Goal: Task Accomplishment & Management: Use online tool/utility

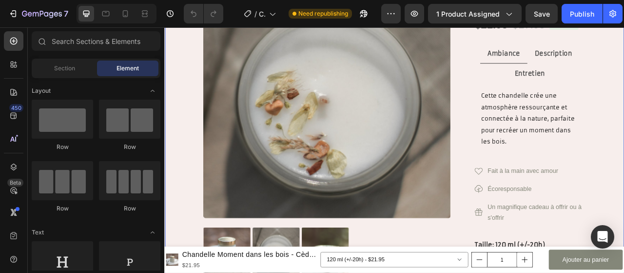
scroll to position [146, 0]
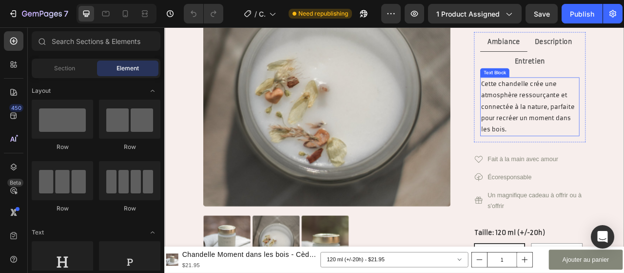
click at [587, 162] on span "Cette chandelle crée une atmosphère ressourçante et connectée à la nature, parf…" at bounding box center [627, 128] width 121 height 67
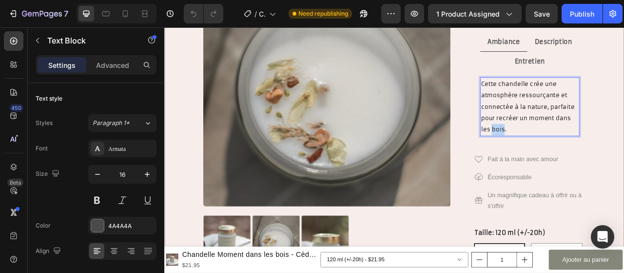
click at [585, 165] on p "Cette chandelle crée une atmosphère ressourçante et connectée à la nature, parf…" at bounding box center [629, 128] width 124 height 73
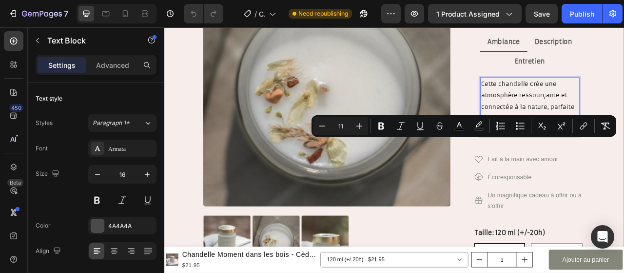
click at [590, 162] on span "Cette chandelle crée une atmosphère ressourçante et connectée à la nature, parf…" at bounding box center [627, 128] width 121 height 67
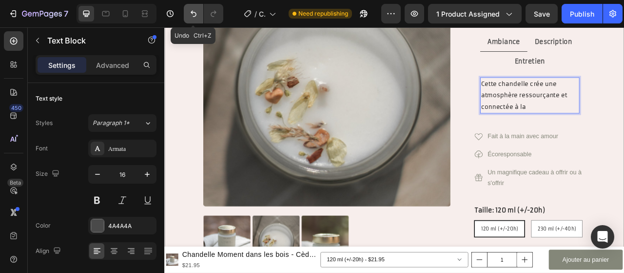
click at [197, 17] on icon "Undo/Redo" at bounding box center [194, 14] width 10 height 10
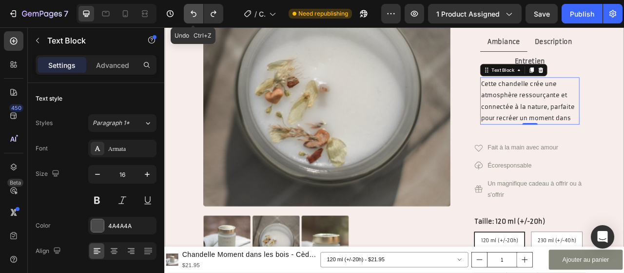
click at [196, 21] on button "Undo/Redo" at bounding box center [194, 14] width 20 height 20
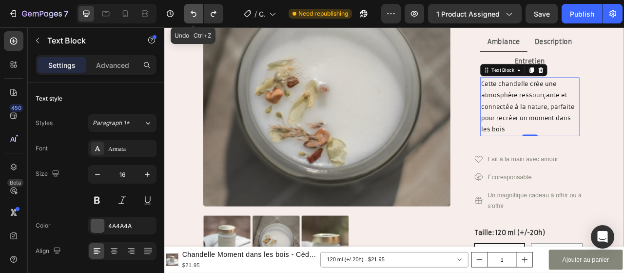
click at [196, 21] on button "Undo/Redo" at bounding box center [194, 14] width 20 height 20
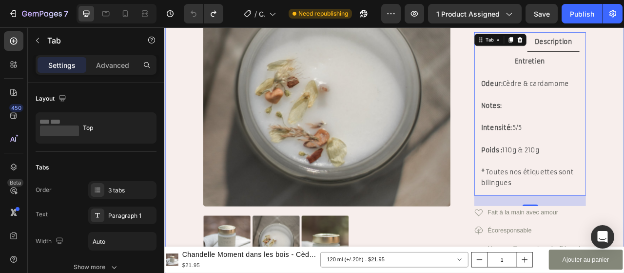
click at [624, 115] on div "Product Images Chandelle Moment dans les bois - Cèdre & cardamome Product Title…" at bounding box center [456, 230] width 585 height 659
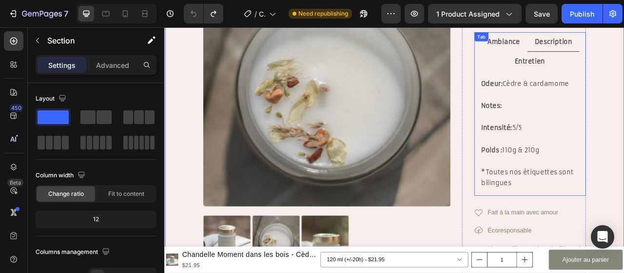
click at [574, 65] on div "Ambiance Description Entretien Cette chandelle crée une atmosphère ressourçante…" at bounding box center [629, 138] width 142 height 208
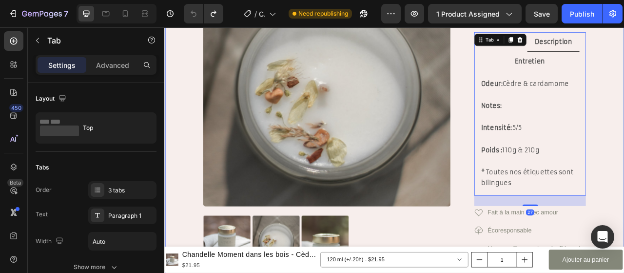
click at [624, 78] on div "Product Images Chandelle Moment dans les bois - Cèdre & cardamome Product Title…" at bounding box center [456, 230] width 585 height 659
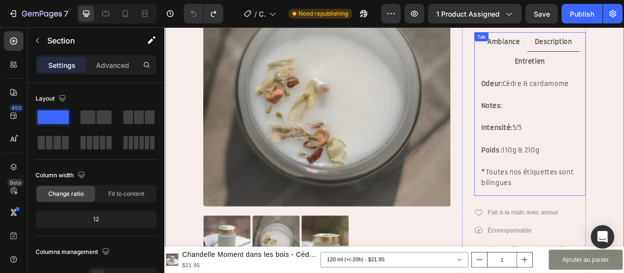
click at [600, 65] on div "Ambiance Description Entretien Cette chandelle crée une atmosphère ressourçante…" at bounding box center [629, 138] width 142 height 208
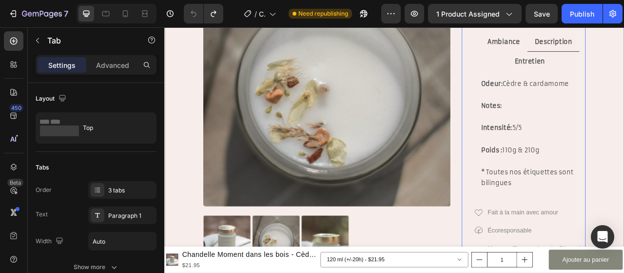
click at [549, 63] on div "Chandelle Moment dans les bois - Cèdre & cardamome Product Title $21.95 Product…" at bounding box center [622, 231] width 158 height 580
click at [587, 66] on div "Ambiance Description Entretien Cette chandelle crée une atmosphère ressourçante…" at bounding box center [629, 138] width 142 height 208
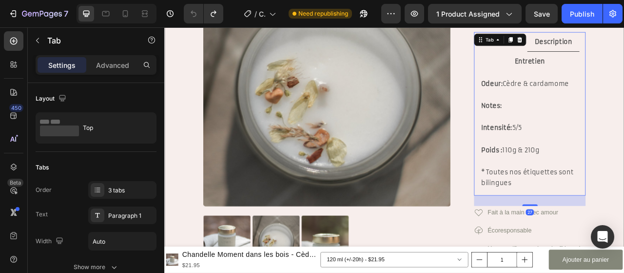
click at [586, 70] on div "Ambiance Description Entretien Cette chandelle crée une atmosphère ressourçante…" at bounding box center [629, 138] width 142 height 208
click at [624, 78] on div "Product Images Chandelle Moment dans les bois - Cèdre & cardamome Product Title…" at bounding box center [456, 230] width 585 height 659
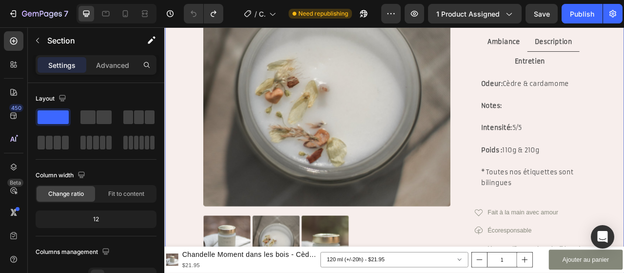
click at [624, 111] on div "Product Images Chandelle Moment dans les bois - Cèdre & cardamome Product Title…" at bounding box center [456, 230] width 585 height 659
click at [588, 64] on div "Ambiance Description Entretien Cette chandelle crée une atmosphère ressourçante…" at bounding box center [629, 138] width 142 height 208
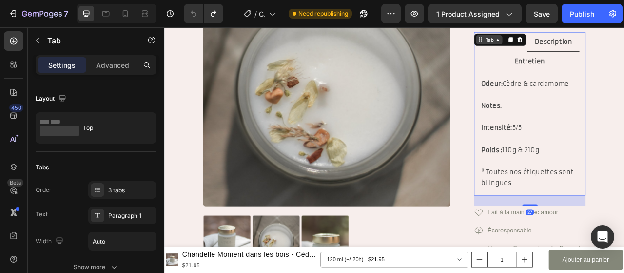
click at [579, 48] on div "Tab" at bounding box center [578, 43] width 14 height 9
click at [543, 138] on div "Chandelle Moment dans les bois - Cèdre & cardamome Product Title $21.95 Product…" at bounding box center [622, 231] width 158 height 580
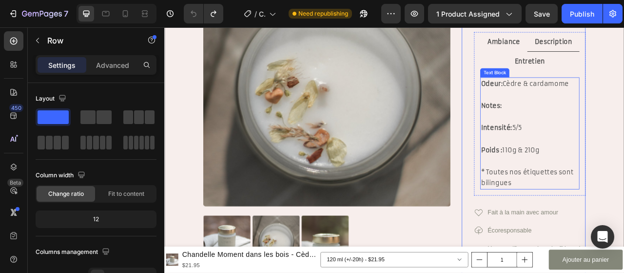
click at [602, 135] on p "Notes:" at bounding box center [629, 127] width 124 height 14
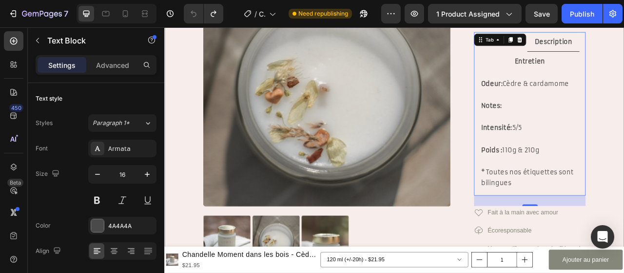
click at [602, 64] on div "Ambiance Description Entretien Cette chandelle crée une atmosphère ressourçante…" at bounding box center [629, 138] width 142 height 208
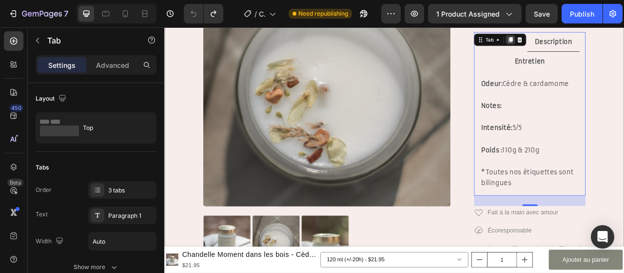
click at [602, 47] on icon at bounding box center [605, 43] width 8 height 8
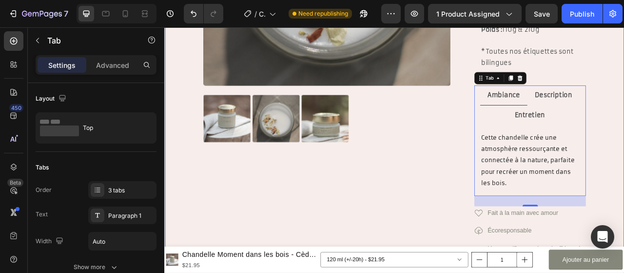
scroll to position [356, 0]
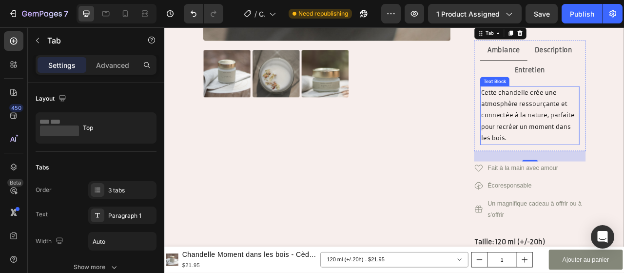
click at [587, 173] on span "Cette chandelle crée une atmosphère ressourçante et connectée à la nature, parf…" at bounding box center [627, 139] width 121 height 67
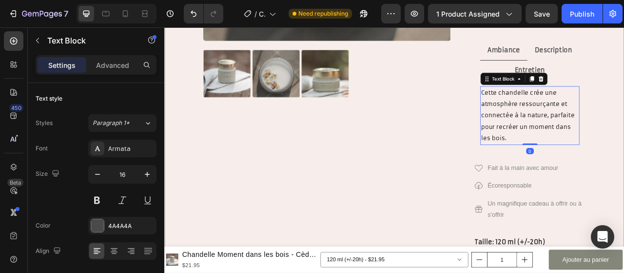
click at [587, 173] on span "Cette chandelle crée une atmosphère ressourçante et connectée à la nature, parf…" at bounding box center [627, 139] width 121 height 67
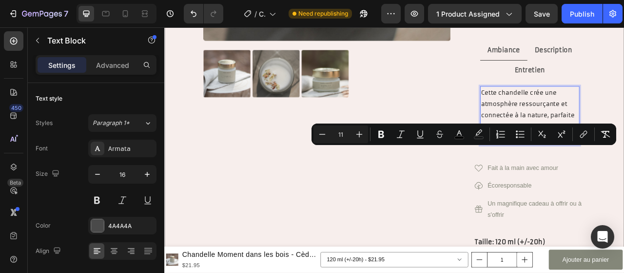
click at [597, 176] on p "Cette chandelle crée une atmosphère ressourçante et connectée à la nature, parf…" at bounding box center [629, 139] width 124 height 73
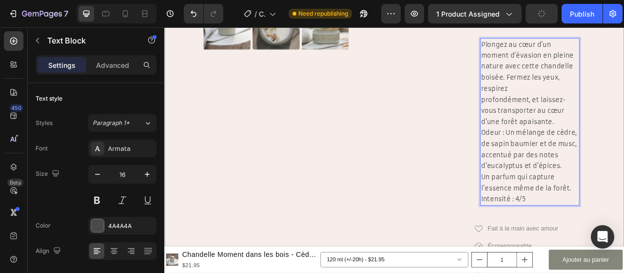
scroll to position [417, 0]
click at [624, 155] on p "Plongez au cœur d’un moment d’évasion en pleine nature avec cette chandelle boi…" at bounding box center [629, 98] width 124 height 112
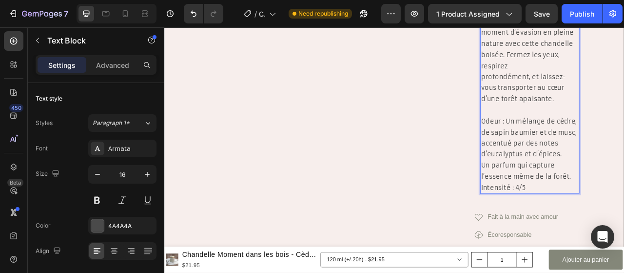
scroll to position [466, 0]
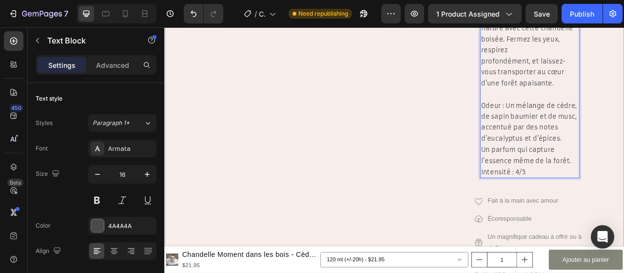
click at [615, 199] on p "Odeur : Un mélange de cèdre, de sapin baumier et de musc, accentué par des note…" at bounding box center [629, 169] width 124 height 99
click at [567, 214] on p "Odeur : Un mélange de cèdre, de sapin baumier et de musc, accentué par des note…" at bounding box center [629, 169] width 124 height 99
click at [609, 218] on p "Odeur : Un mélange de cèdre, de sapin baumier et de musc, accentué par des note…" at bounding box center [629, 169] width 124 height 99
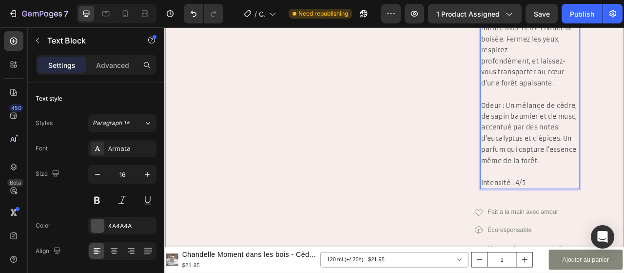
click at [624, 157] on div "Product Images Chandelle Moment dans les bois - Cèdre & cardamome Product Title…" at bounding box center [456, 70] width 585 height 979
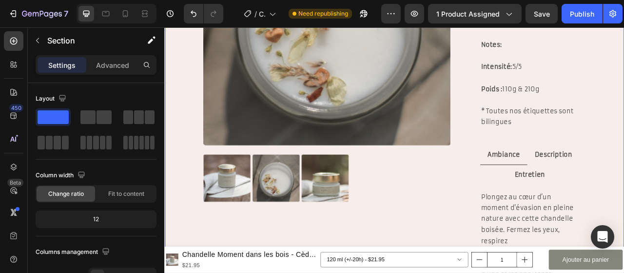
scroll to position [222, 0]
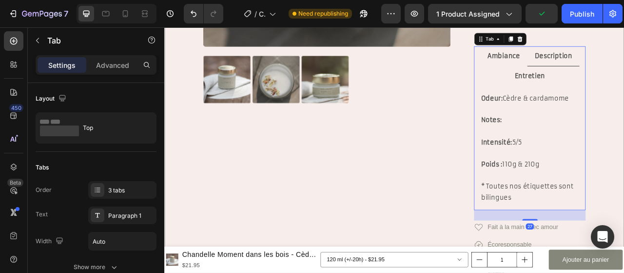
scroll to position [369, 0]
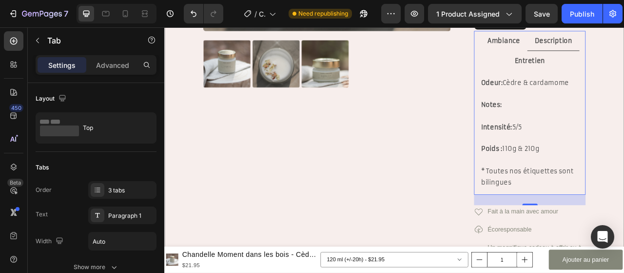
click at [598, 52] on p "Ambiance" at bounding box center [595, 45] width 41 height 14
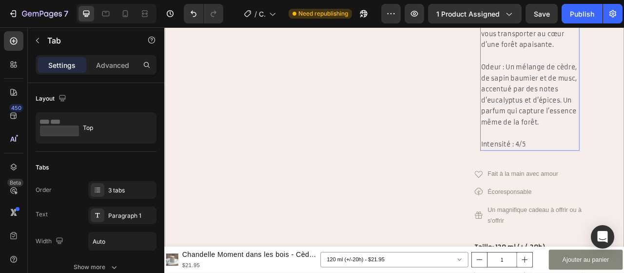
scroll to position [466, 0]
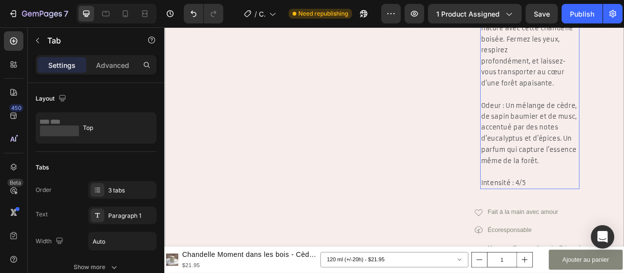
click at [618, 233] on p "⁠⁠⁠⁠⁠⁠⁠ Intensité : 4/5" at bounding box center [629, 218] width 124 height 28
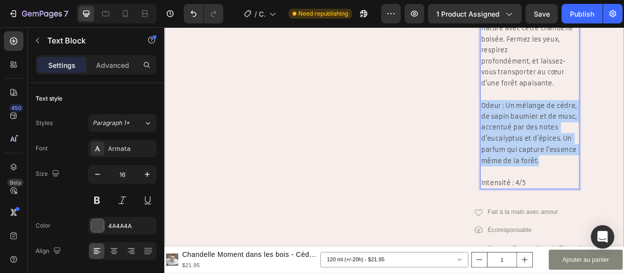
drag, startPoint x: 563, startPoint y: 144, endPoint x: 596, endPoint y: 229, distance: 91.6
click at [596, 204] on p "Odeur : Un mélange de cèdre, de sapin baumier et de musc, accentué par des note…" at bounding box center [629, 162] width 124 height 84
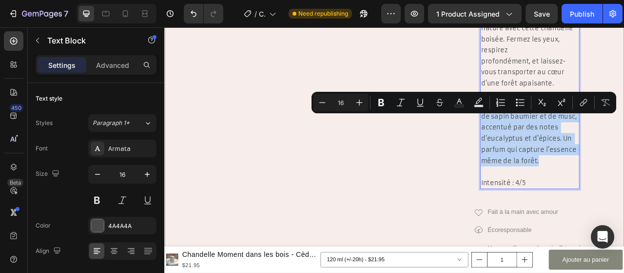
copy p "Odeur : Un mélange de cèdre, de sapin baumier et de musc, accentué par des note…"
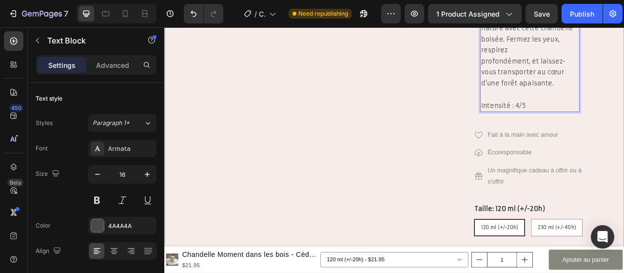
click at [616, 134] on p "Intensité : 4/5" at bounding box center [629, 120] width 124 height 28
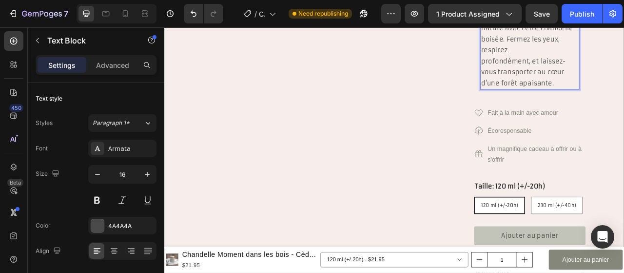
scroll to position [369, 0]
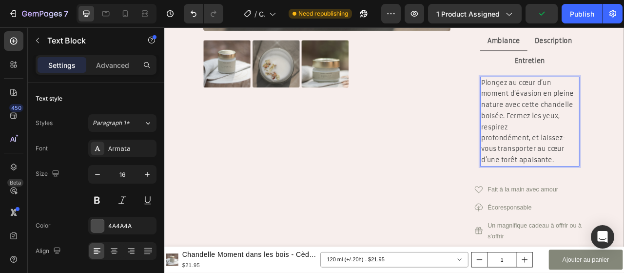
click at [567, 183] on p "Plongez au cœur d’un moment d’évasion en pleine nature avec cette chandelle boi…" at bounding box center [629, 147] width 124 height 112
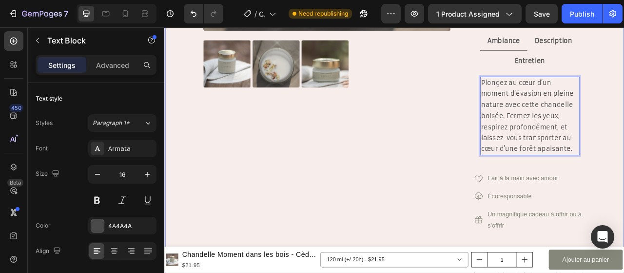
click at [624, 116] on div "Product Images Chandelle Moment dans les bois - Cèdre & cardamome Product Title…" at bounding box center [456, 98] width 585 height 838
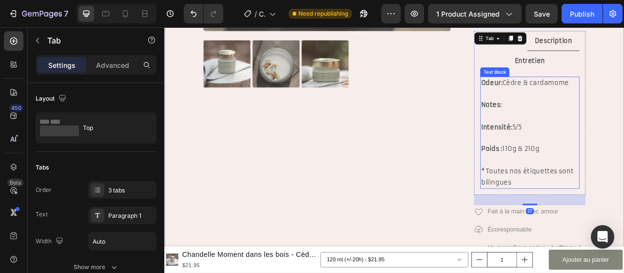
click at [617, 133] on p "Notes:" at bounding box center [629, 126] width 124 height 14
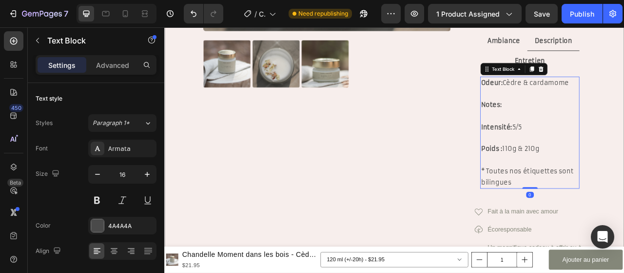
click at [593, 131] on span at bounding box center [594, 126] width 2 height 10
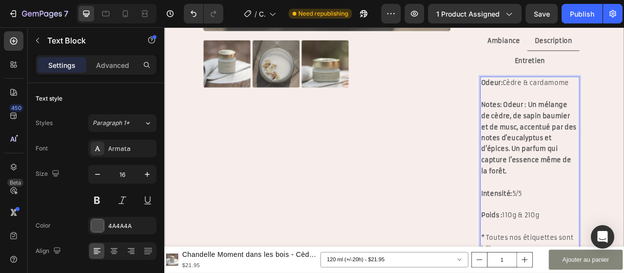
click at [622, 141] on strong "Notes: Odeur : Un mélange de cèdre, de sapin baumier et de musc, accentué par d…" at bounding box center [628, 168] width 123 height 94
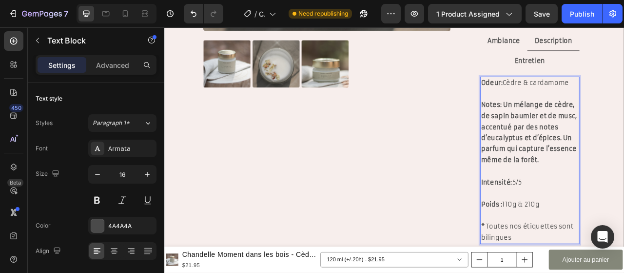
click at [610, 232] on p "Intensité: 5/5" at bounding box center [629, 217] width 124 height 28
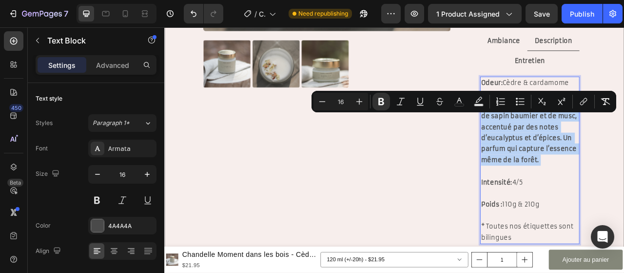
drag, startPoint x: 606, startPoint y: 226, endPoint x: 591, endPoint y: 136, distance: 92.0
click at [591, 136] on p "Notes: Un mélange de cèdre, de sapin baumier et de musc, accentué par des notes…" at bounding box center [629, 161] width 124 height 84
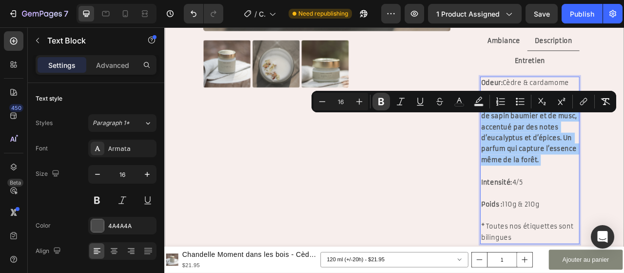
click at [385, 101] on icon "Editor contextual toolbar" at bounding box center [381, 102] width 10 height 10
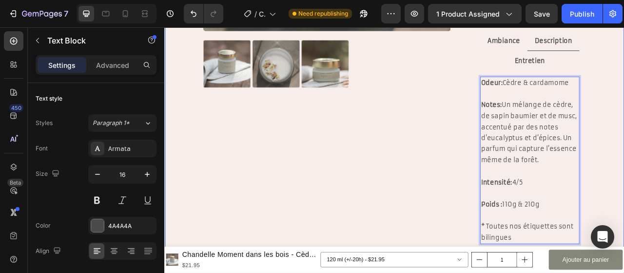
click at [624, 210] on div "Product Images Chandelle Moment dans les bois - Cèdre & cardamome Product Title…" at bounding box center [456, 154] width 585 height 950
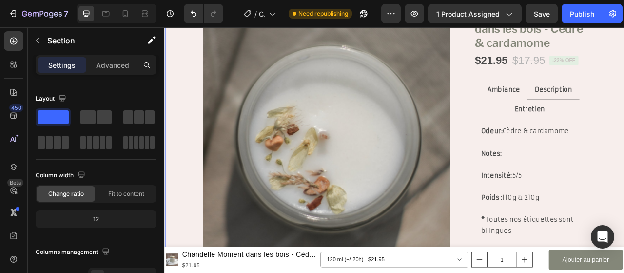
scroll to position [98, 0]
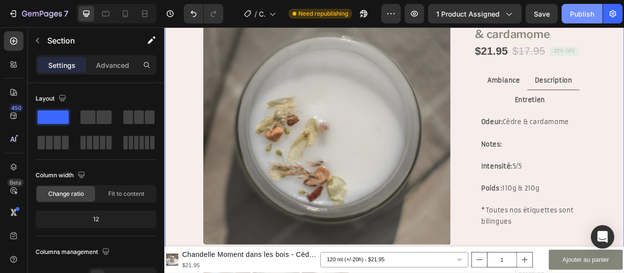
click at [575, 11] on div "Publish" at bounding box center [582, 14] width 24 height 10
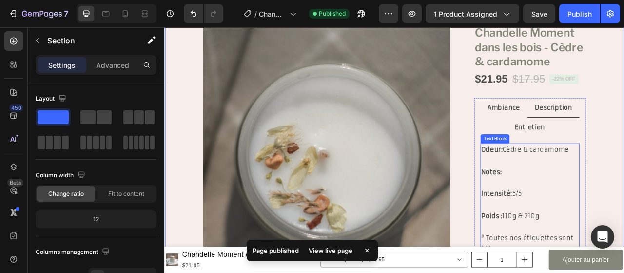
scroll to position [146, 0]
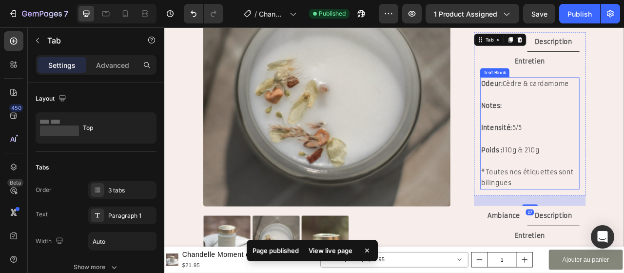
click at [624, 135] on p "Notes:" at bounding box center [629, 127] width 124 height 14
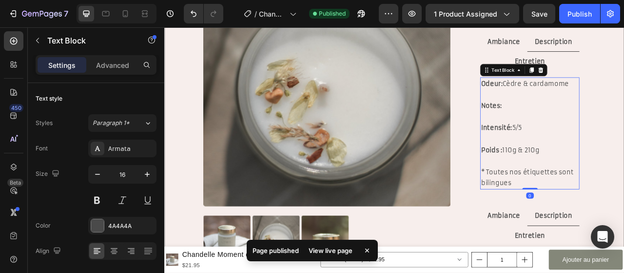
click at [593, 135] on p "Notes:" at bounding box center [629, 127] width 124 height 14
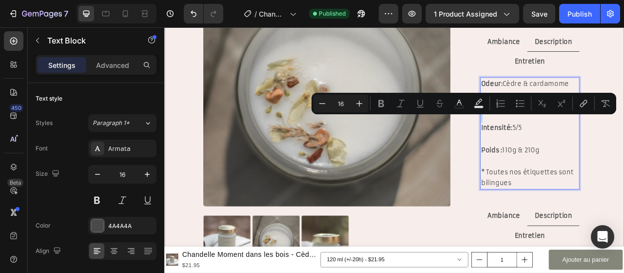
click at [593, 135] on p "Notes:" at bounding box center [629, 127] width 124 height 14
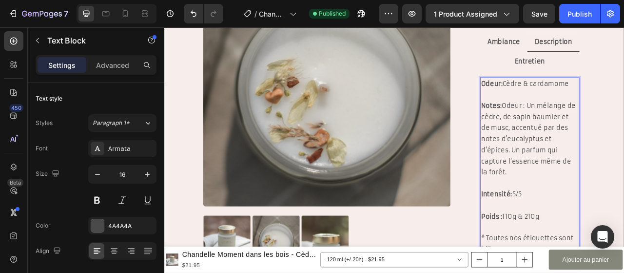
click at [621, 140] on span "Odeur : Un mélange de cèdre, de sapin baumier et de musc, accentué par des note…" at bounding box center [628, 169] width 122 height 94
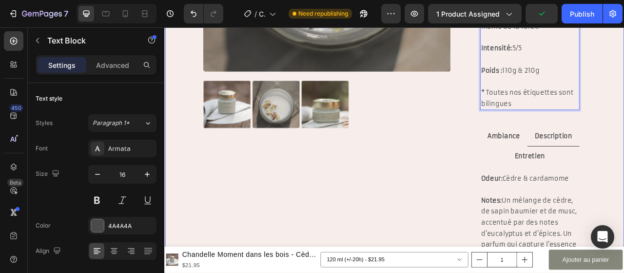
scroll to position [293, 0]
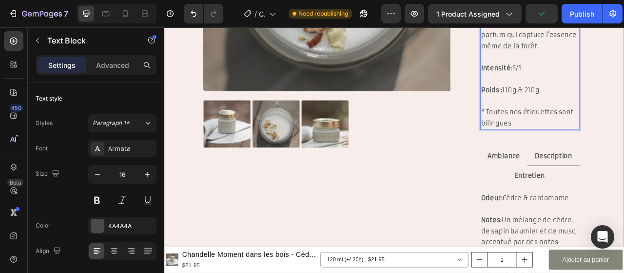
click at [606, 86] on p "Intensité: 5/5" at bounding box center [629, 72] width 124 height 28
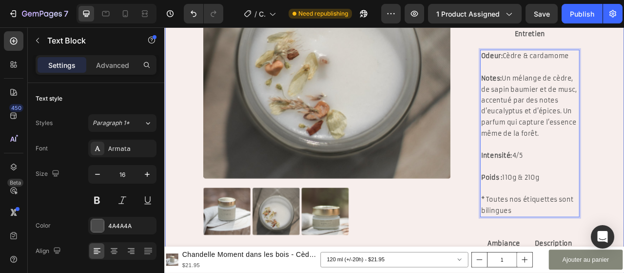
scroll to position [146, 0]
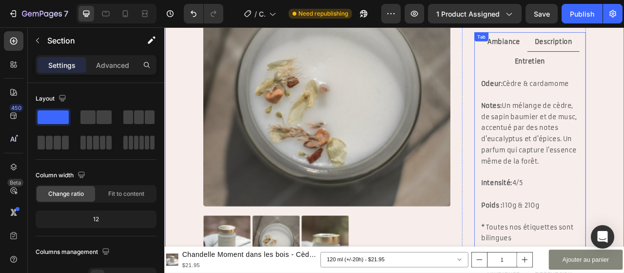
click at [592, 53] on p "Ambiance" at bounding box center [595, 46] width 41 height 14
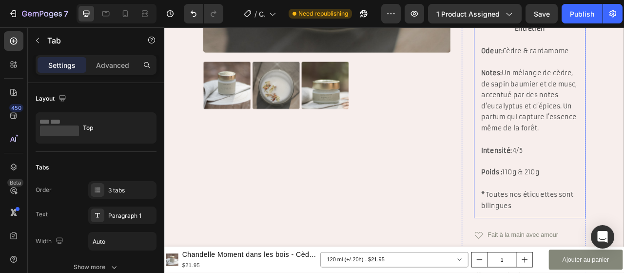
scroll to position [293, 0]
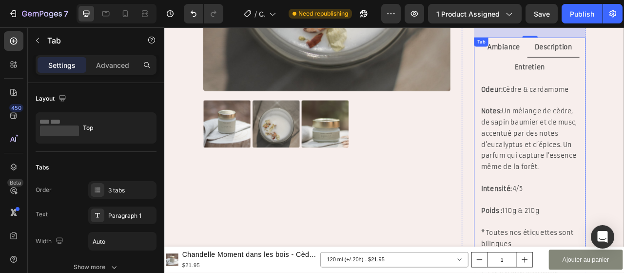
click at [588, 60] on p "Ambiance" at bounding box center [595, 53] width 41 height 14
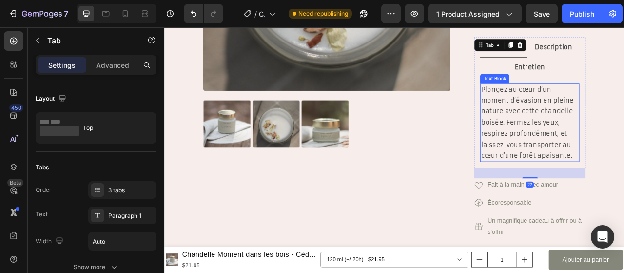
click at [624, 198] on p "Plongez au cœur d’un moment d’évasion en pleine nature avec cette chandelle boi…" at bounding box center [629, 148] width 124 height 99
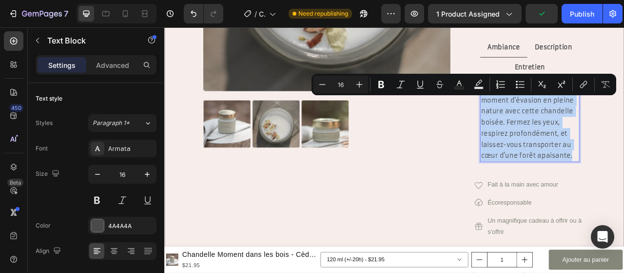
drag, startPoint x: 564, startPoint y: 115, endPoint x: 679, endPoint y: 208, distance: 147.7
copy p "Plongez au cœur d’un moment d’évasion en pleine nature avec cette chandelle boi…"
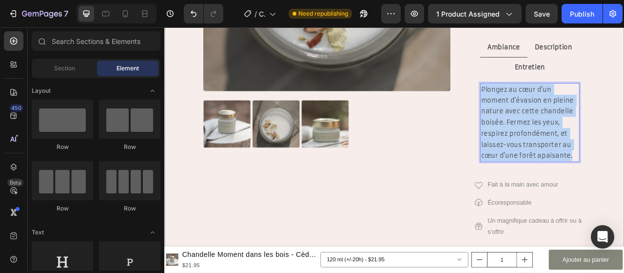
scroll to position [566, 0]
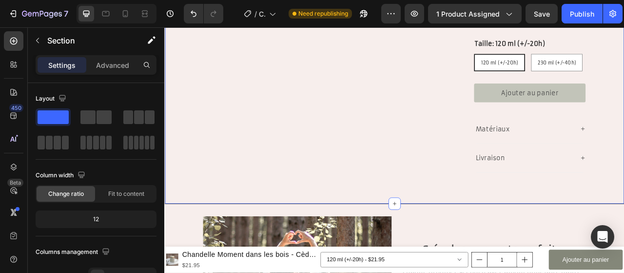
drag, startPoint x: 740, startPoint y: 165, endPoint x: 744, endPoint y: 134, distance: 31.9
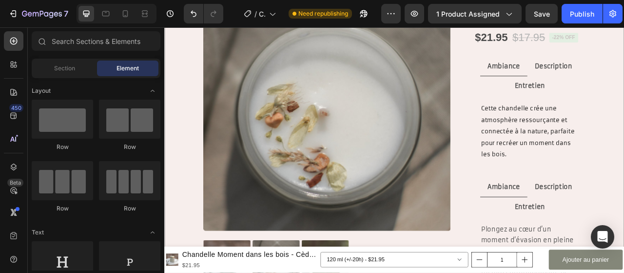
scroll to position [123, 0]
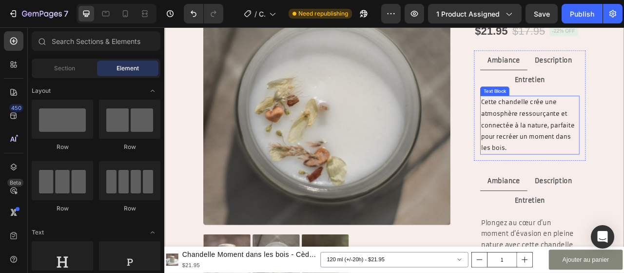
click at [602, 188] on p "Cette chandelle crée une atmosphère ressourçante et connectée à la nature, parf…" at bounding box center [629, 152] width 124 height 73
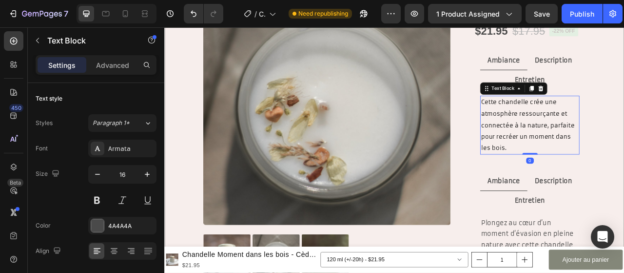
click at [596, 188] on p "Cette chandelle crée une atmosphère ressourçante et connectée à la nature, parf…" at bounding box center [629, 152] width 124 height 73
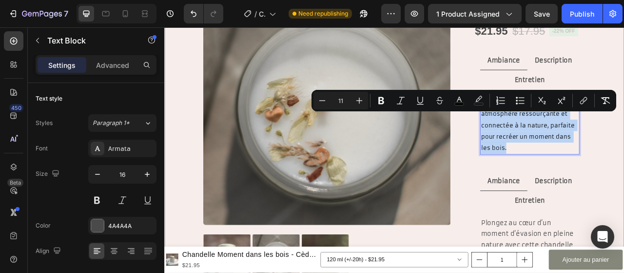
drag, startPoint x: 596, startPoint y: 196, endPoint x: 575, endPoint y: 161, distance: 40.5
click at [575, 161] on p "Cette chandelle crée une atmosphère ressourçante et connectée à la nature, parf…" at bounding box center [629, 152] width 124 height 73
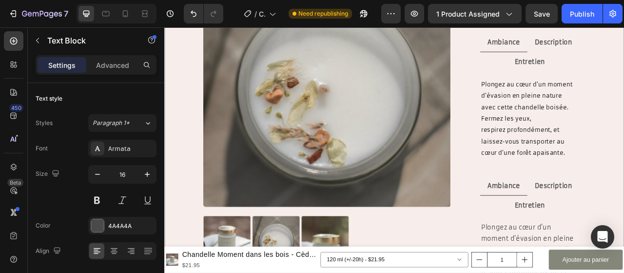
scroll to position [124, 0]
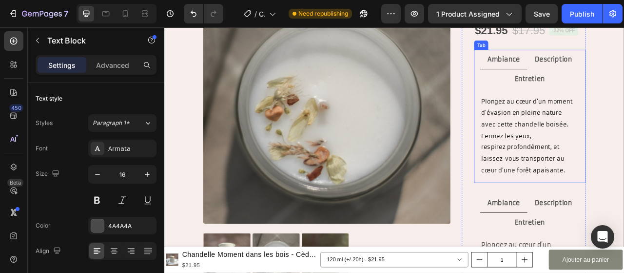
click at [559, 199] on div "Plongez au cœur d’un moment d’évasion en pleine nature avec cette chandelle boi…" at bounding box center [629, 165] width 142 height 119
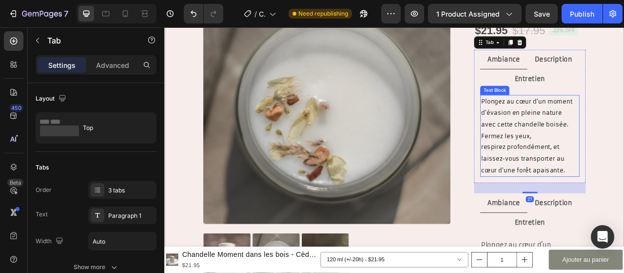
click at [567, 195] on span "Plongez au cœur d’un moment d’évasion en pleine nature avec cette chandelle boi…" at bounding box center [626, 166] width 118 height 96
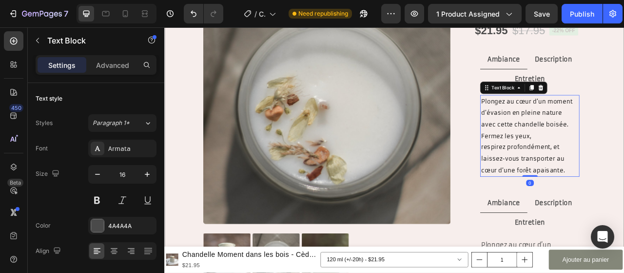
click at [567, 194] on span "Plongez au cœur d’un moment d’évasion en pleine nature avec cette chandelle boi…" at bounding box center [626, 166] width 118 height 96
click at [624, 180] on p "Plongez au cœur d’un moment d’évasion en pleine nature avec cette chandelle boi…" at bounding box center [629, 166] width 124 height 102
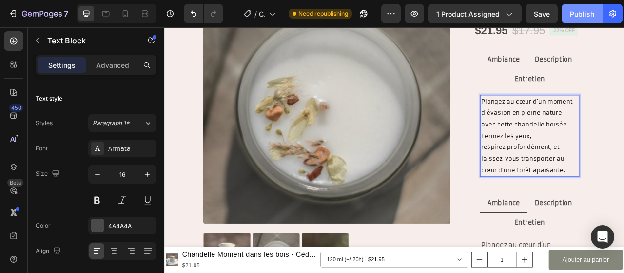
click at [581, 17] on div "Publish" at bounding box center [582, 14] width 24 height 10
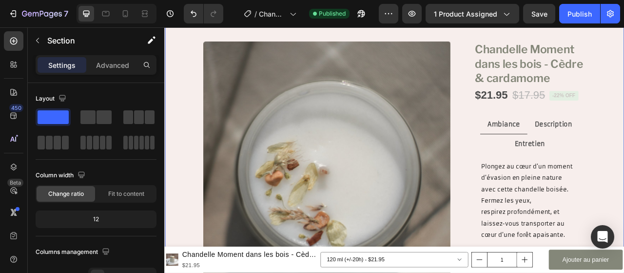
scroll to position [0, 0]
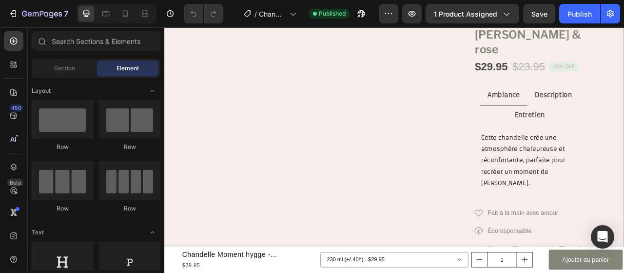
scroll to position [98, 0]
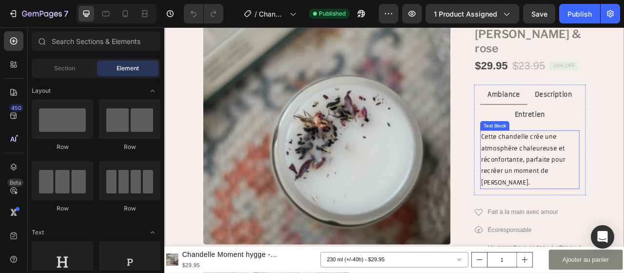
click at [624, 171] on span "Cette chandelle crée une atmosphère chaleureuse et réconfortante, parfaite pour…" at bounding box center [621, 195] width 109 height 67
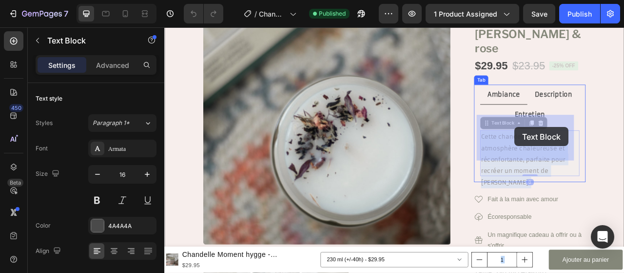
drag, startPoint x: 678, startPoint y: 188, endPoint x: 605, endPoint y: 157, distance: 80.2
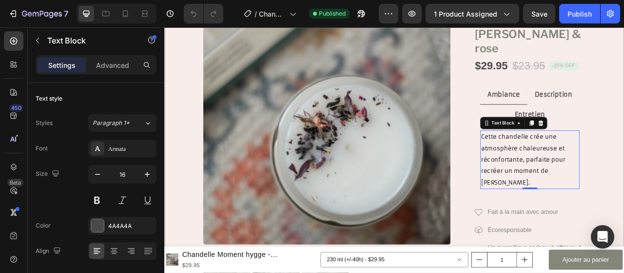
click at [624, 186] on p "Cette chandelle crée une atmosphère chaleureuse et réconfortante, parfaite pour…" at bounding box center [629, 195] width 124 height 73
click at [571, 162] on span "Cette chandelle crée une atmosphère chaleureuse et réconfortante, parfaite pour…" at bounding box center [621, 195] width 109 height 67
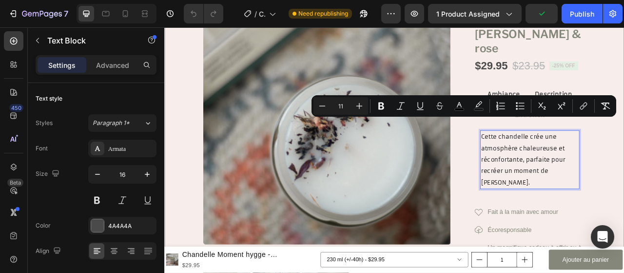
click at [624, 188] on span "Cette chandelle crée une atmosphère chaleureuse et réconfortante, parfaite pour…" at bounding box center [621, 195] width 109 height 67
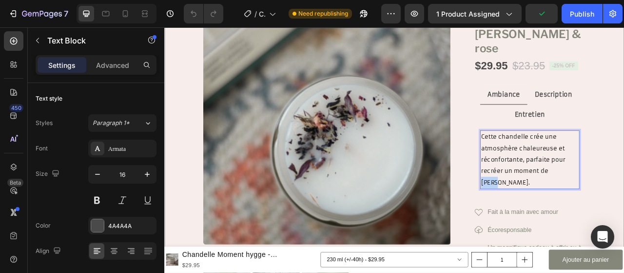
click at [624, 188] on span "Cette chandelle crée une atmosphère chaleureuse et réconfortante, parfaite pour…" at bounding box center [621, 195] width 109 height 67
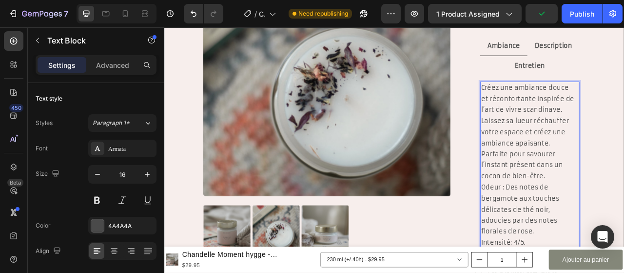
scroll to position [165, 0]
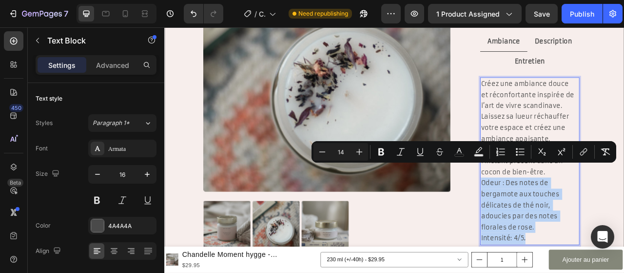
drag, startPoint x: 622, startPoint y: 274, endPoint x: 563, endPoint y: 209, distance: 87.7
click at [567, 218] on p "Odeur : Des notes de bergamote aux touches délicates de thé noir, adoucies par …" at bounding box center [629, 260] width 124 height 85
copy p "Odeur : Des notes de bergamote aux touches délicates de thé noir, adoucies par …"
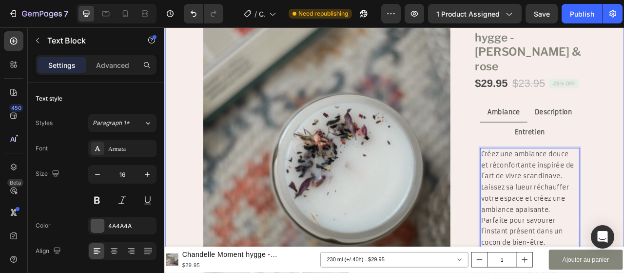
scroll to position [67, 0]
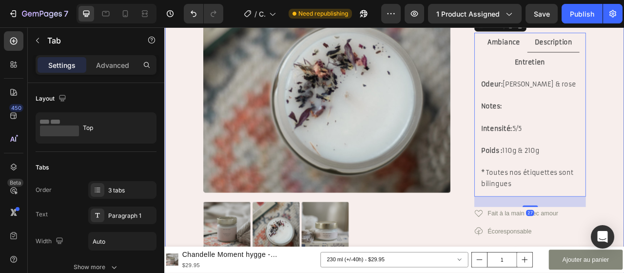
scroll to position [165, 0]
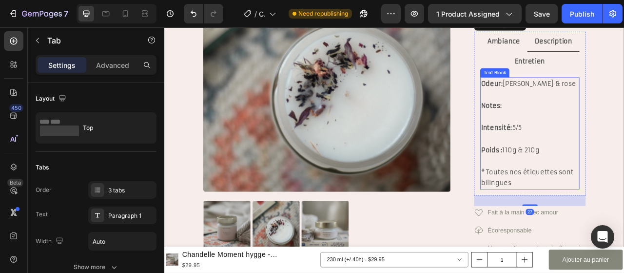
click at [603, 120] on p "Notes:" at bounding box center [629, 127] width 124 height 14
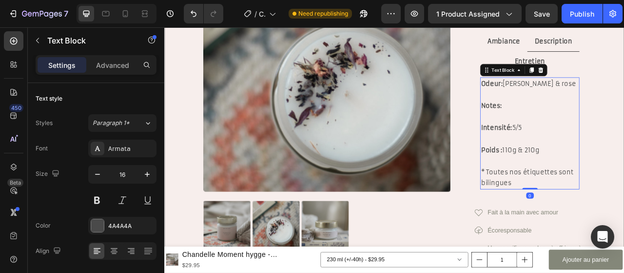
click at [597, 120] on p "Notes:" at bounding box center [629, 127] width 124 height 14
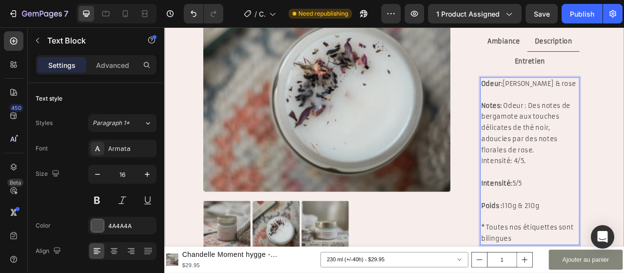
click at [624, 120] on p "Notes: Odeur : Des notes de bergamote aux touches délicates de thé noir, adouci…" at bounding box center [629, 162] width 124 height 85
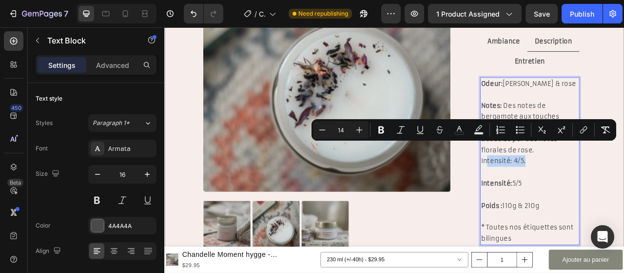
drag, startPoint x: 621, startPoint y: 175, endPoint x: 569, endPoint y: 181, distance: 52.6
click at [569, 181] on p "Notes: Des notes de bergamote aux touches délicates de thé noir, adoucies par d…" at bounding box center [629, 162] width 124 height 85
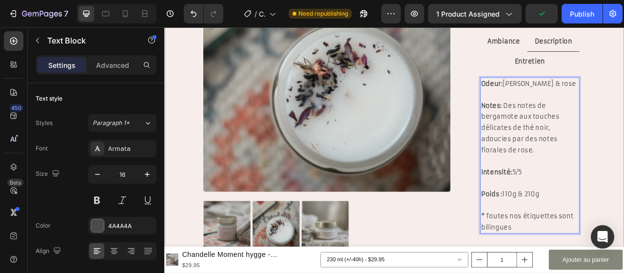
click at [610, 190] on p "Intensité: 5/5" at bounding box center [629, 204] width 124 height 28
click at [624, 147] on div "Product Images Chandelle Moment hygge - Earl grey & rose Product Title $29.95 P…" at bounding box center [456, 248] width 585 height 733
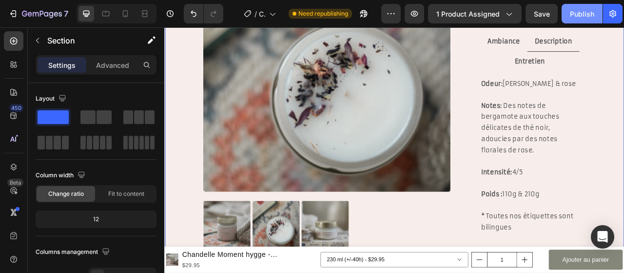
click at [582, 16] on div "Publish" at bounding box center [582, 14] width 24 height 10
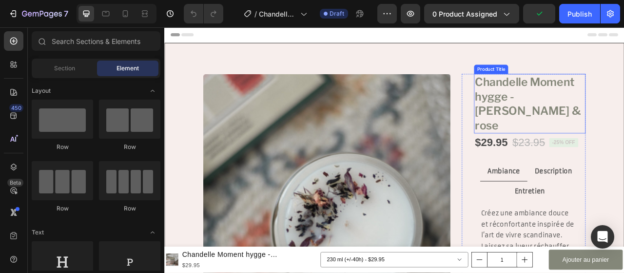
click at [574, 113] on h1 "Chandelle Moment hygge - [PERSON_NAME] & rose" at bounding box center [629, 125] width 142 height 76
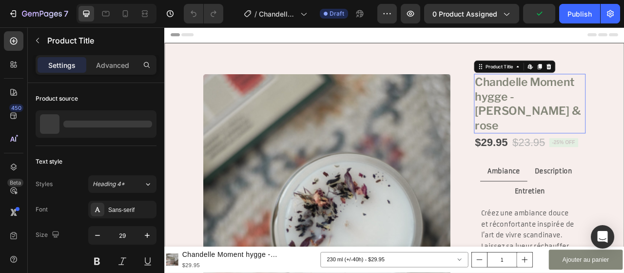
click at [574, 113] on h1 "Chandelle Moment hygge - [PERSON_NAME] & rose" at bounding box center [629, 125] width 142 height 76
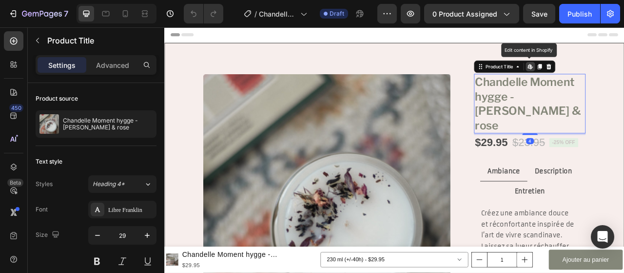
click at [592, 115] on h1 "Chandelle Moment hygge - [PERSON_NAME] & rose" at bounding box center [629, 125] width 142 height 76
click at [594, 113] on h1 "Chandelle Moment hygge - [PERSON_NAME] & rose" at bounding box center [629, 125] width 142 height 76
click at [586, 113] on h1 "Chandelle Moment hygge - [PERSON_NAME] & rose" at bounding box center [629, 125] width 142 height 76
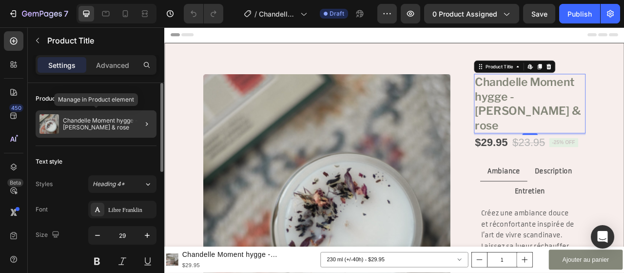
click at [123, 118] on p "Chandelle Moment hygge - [PERSON_NAME] & rose" at bounding box center [108, 124] width 90 height 14
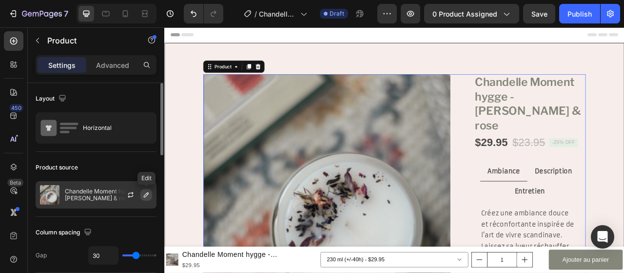
click at [145, 193] on icon "button" at bounding box center [146, 195] width 8 height 8
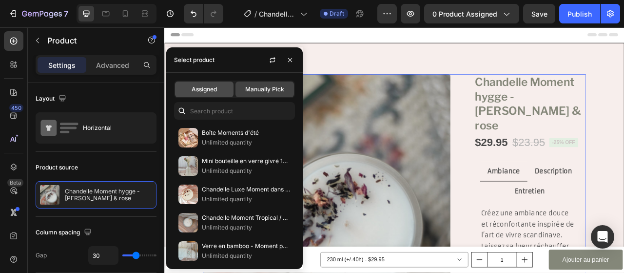
click at [216, 95] on div "Assigned" at bounding box center [204, 89] width 59 height 16
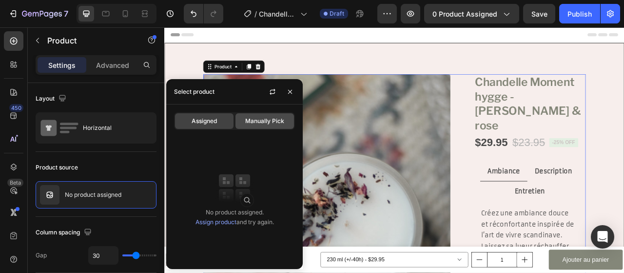
click at [263, 123] on span "Manually Pick" at bounding box center [264, 121] width 39 height 9
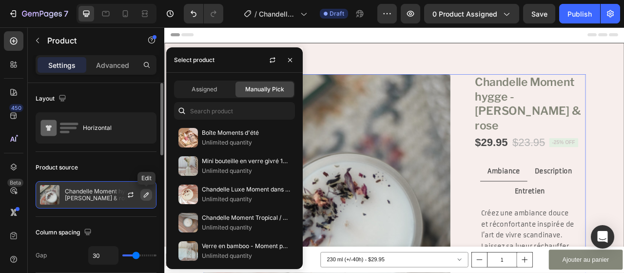
click at [150, 193] on button "button" at bounding box center [146, 195] width 12 height 12
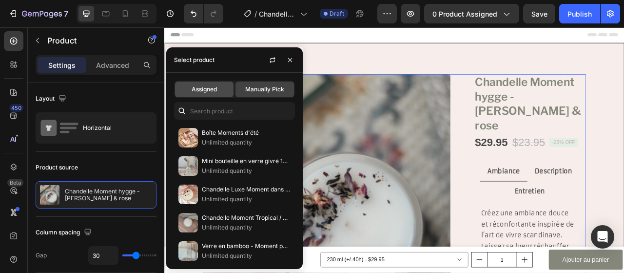
click at [215, 87] on span "Assigned" at bounding box center [204, 89] width 25 height 9
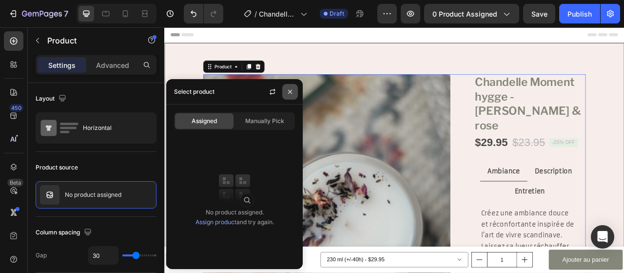
click at [291, 88] on icon "button" at bounding box center [290, 92] width 8 height 8
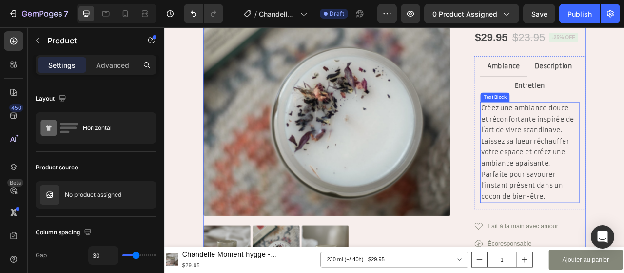
scroll to position [146, 0]
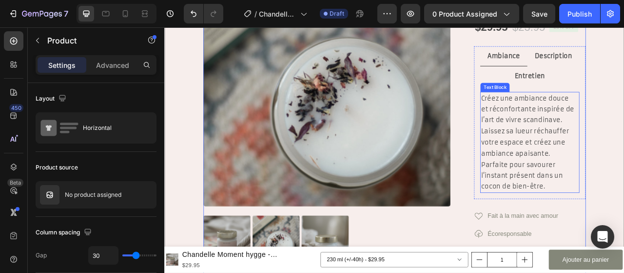
click at [624, 197] on p "Créez une ambiance douce et réconfortante inspirée de l’art de vivre scandinave…" at bounding box center [629, 174] width 124 height 126
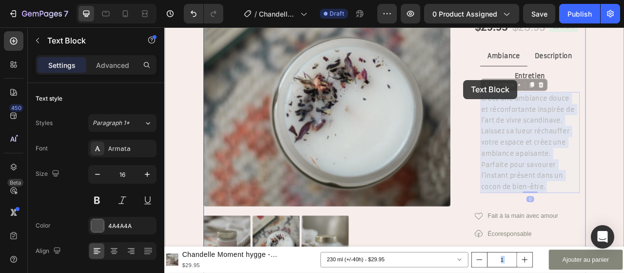
drag, startPoint x: 643, startPoint y: 207, endPoint x: 582, endPoint y: 132, distance: 96.7
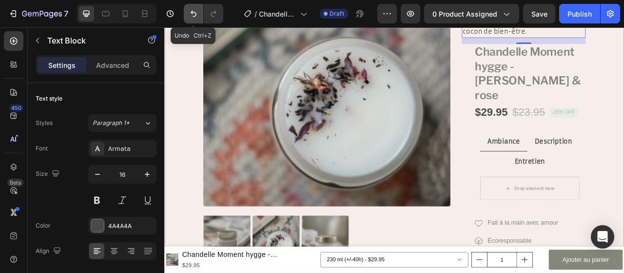
click at [189, 11] on icon "Undo/Redo" at bounding box center [194, 14] width 10 height 10
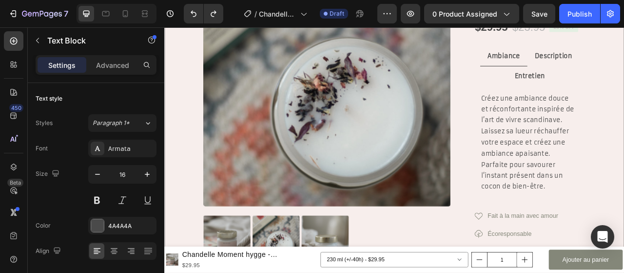
click at [616, 111] on p "Créez une ambiance douce et réconfortante inspirée de l’art de vivre scandinave…" at bounding box center [629, 174] width 124 height 126
click at [624, 209] on p "Créez une ambiance douce et réconfortante inspirée de l’art de vivre scandinave…" at bounding box center [629, 174] width 124 height 126
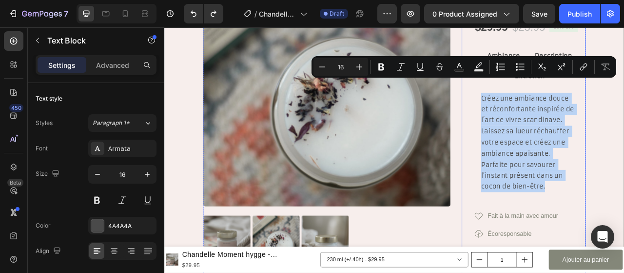
drag, startPoint x: 646, startPoint y: 208, endPoint x: 551, endPoint y: 101, distance: 142.7
click at [551, 101] on div "Chandelle Moment hygge - Earl grey & rose Product Title $29.95 Product Price Pr…" at bounding box center [622, 233] width 158 height 584
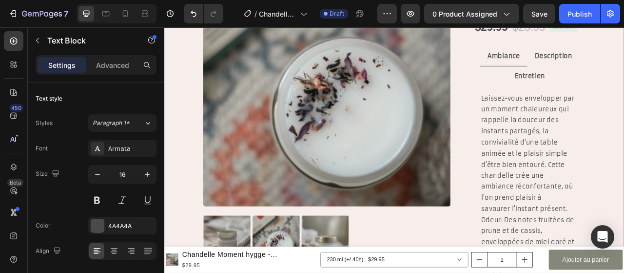
scroll to position [195, 0]
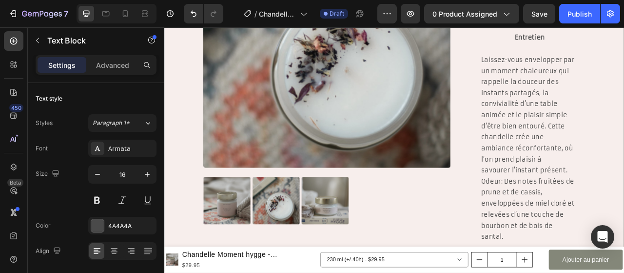
drag, startPoint x: 564, startPoint y: 201, endPoint x: 616, endPoint y: 271, distance: 87.1
click at [616, 271] on p "Odeur: Des notes fruitées de prune et de cassis, enveloppées de miel doré et re…" at bounding box center [629, 259] width 124 height 84
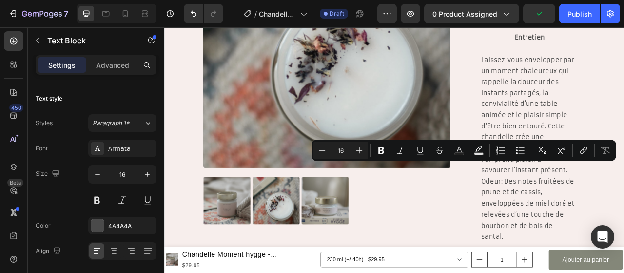
copy p "Odeur: Des notes fruitées de prune et de cassis, enveloppées de miel doré et re…"
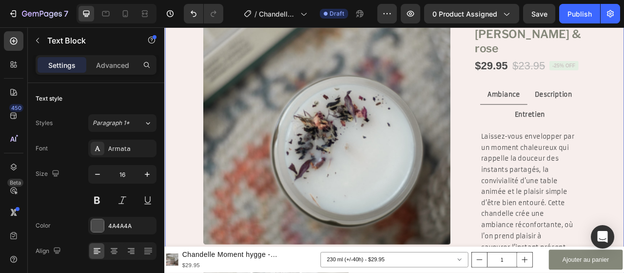
scroll to position [49, 0]
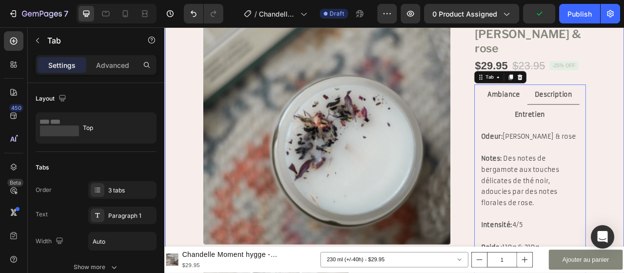
scroll to position [146, 0]
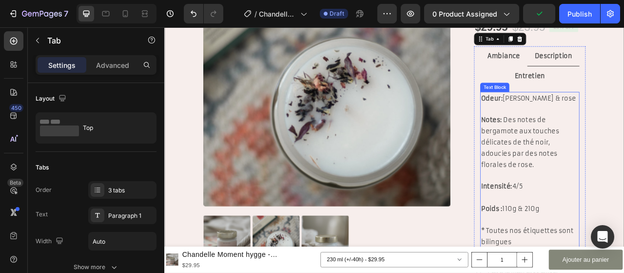
click at [624, 176] on p "Notes: Des notes de bergamote aux touches délicates de thé noir, adoucies par d…" at bounding box center [629, 173] width 124 height 70
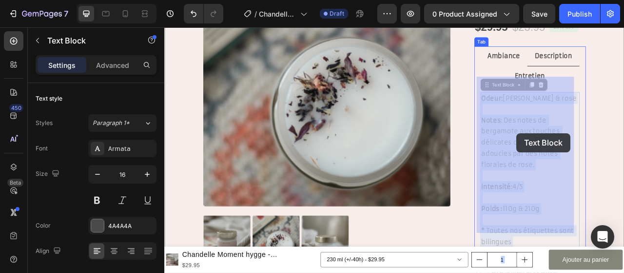
drag, startPoint x: 637, startPoint y: 179, endPoint x: 612, endPoint y: 162, distance: 30.4
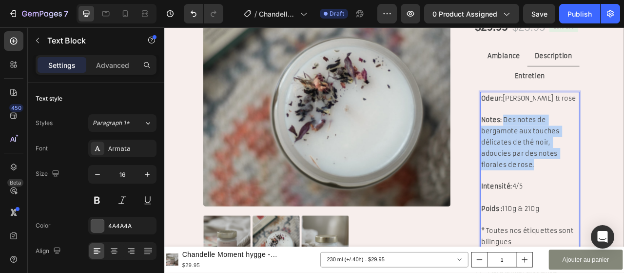
drag, startPoint x: 640, startPoint y: 182, endPoint x: 592, endPoint y: 127, distance: 73.0
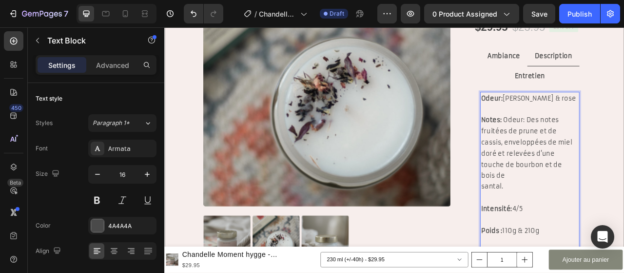
click at [619, 138] on p "Notes: Odeur: Des notes fruitées de prune et de cassis, enveloppées de miel dor…" at bounding box center [629, 187] width 124 height 99
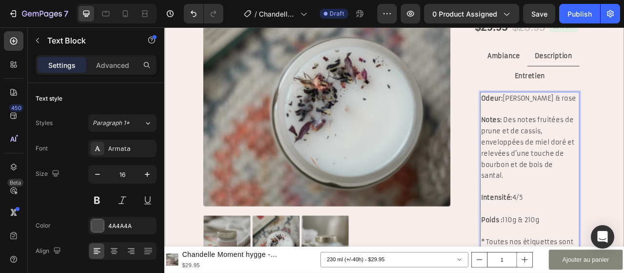
click at [624, 111] on p "Odeur: Earl grey & rose" at bounding box center [629, 118] width 124 height 14
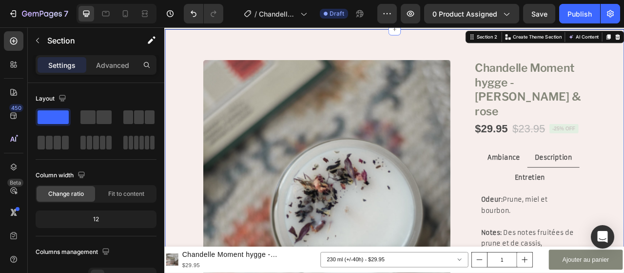
scroll to position [0, 0]
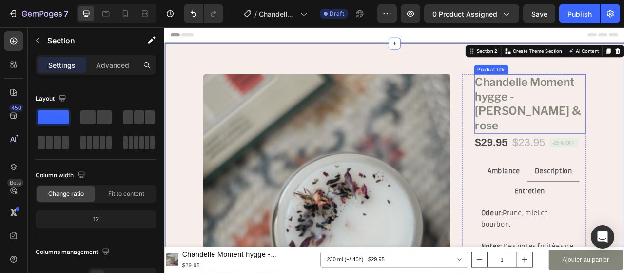
click at [624, 94] on h1 "Chandelle Moment hygge - [PERSON_NAME] & rose" at bounding box center [629, 125] width 142 height 76
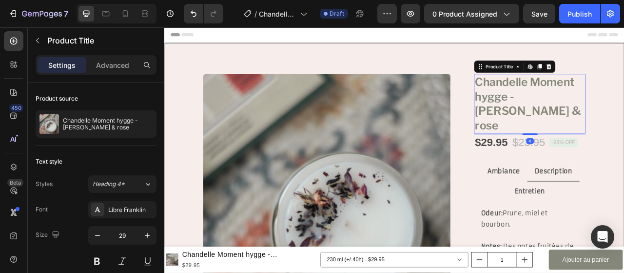
click at [592, 138] on h1 "Chandelle Moment hygge - [PERSON_NAME] & rose" at bounding box center [629, 125] width 142 height 76
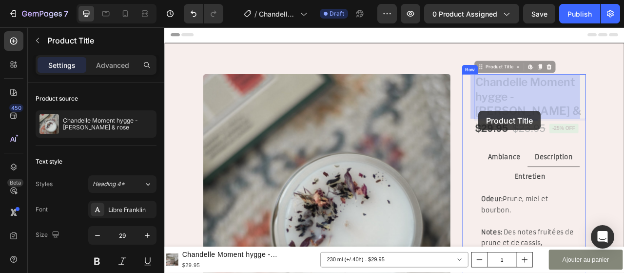
drag, startPoint x: 589, startPoint y: 132, endPoint x: 564, endPoint y: 134, distance: 24.5
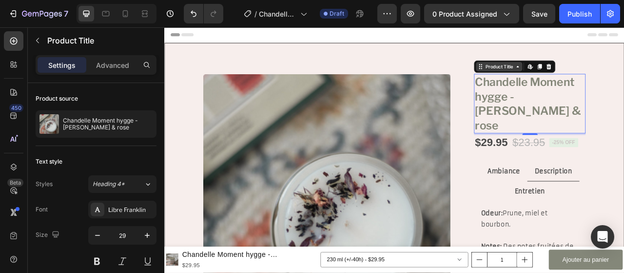
click at [612, 78] on icon at bounding box center [614, 78] width 8 height 8
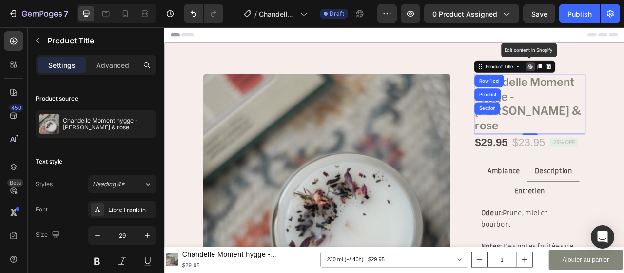
click at [624, 77] on icon at bounding box center [631, 77] width 1 height 4
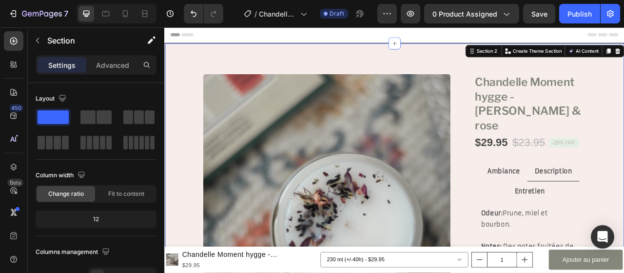
click at [620, 36] on div "Header" at bounding box center [457, 37] width 570 height 20
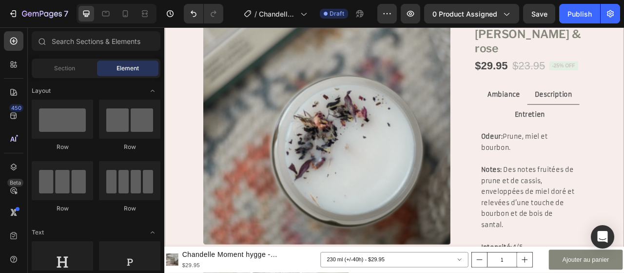
scroll to position [49, 0]
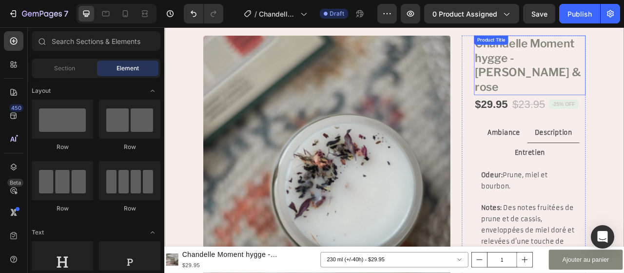
click at [624, 75] on h1 "Chandelle Moment hygge - [PERSON_NAME] & rose" at bounding box center [629, 76] width 142 height 76
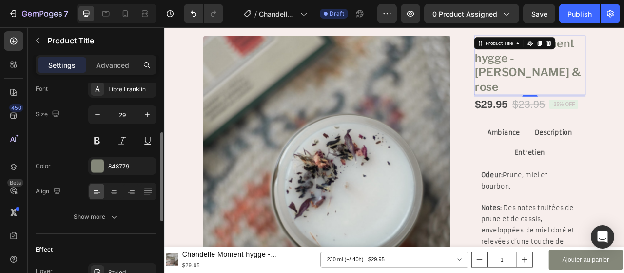
scroll to position [0, 0]
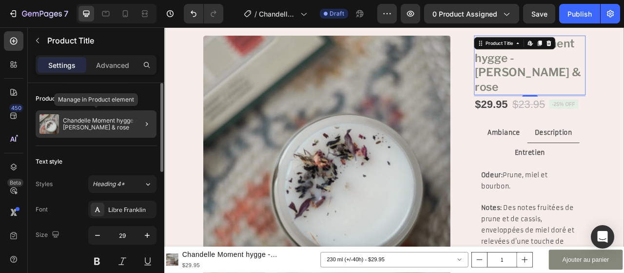
click at [125, 125] on p "Chandelle Moment hygge - [PERSON_NAME] & rose" at bounding box center [108, 124] width 90 height 14
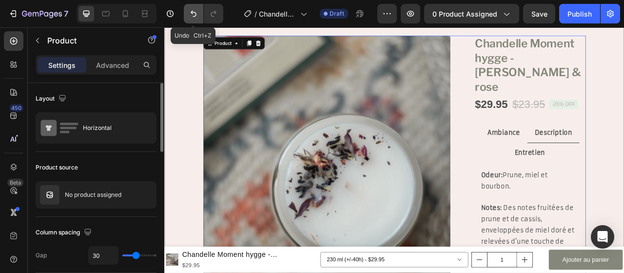
click at [196, 14] on icon "Undo/Redo" at bounding box center [194, 14] width 6 height 6
click at [217, 17] on icon "Undo/Redo" at bounding box center [214, 14] width 10 height 10
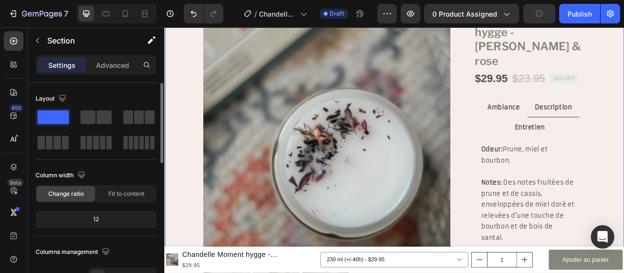
scroll to position [49, 0]
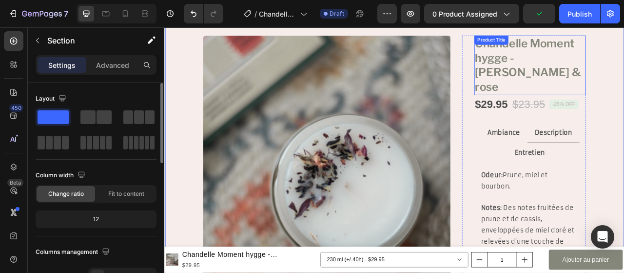
click at [604, 60] on h1 "Chandelle Moment hygge - [PERSON_NAME] & rose" at bounding box center [629, 76] width 142 height 76
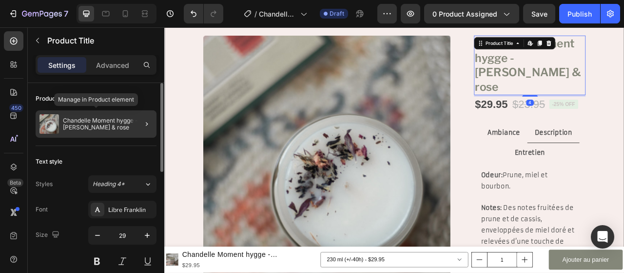
click at [71, 117] on p "Chandelle Moment hygge - [PERSON_NAME] & rose" at bounding box center [108, 124] width 90 height 14
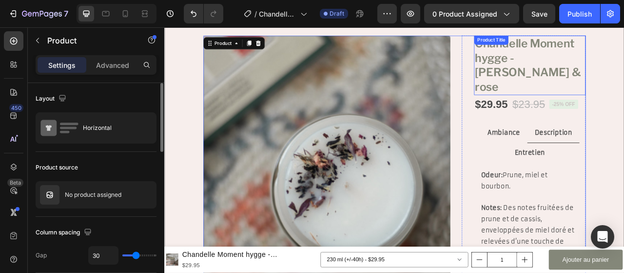
click at [605, 68] on h1 "Chandelle Moment hygge - [PERSON_NAME] & rose" at bounding box center [629, 76] width 142 height 76
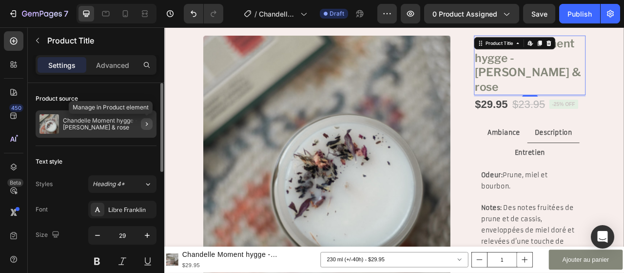
click at [147, 122] on icon "button" at bounding box center [147, 124] width 8 height 8
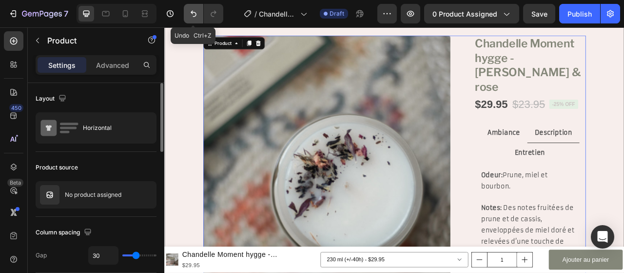
click at [193, 12] on icon "Undo/Redo" at bounding box center [194, 14] width 6 height 6
click at [216, 13] on icon "Undo/Redo" at bounding box center [214, 14] width 10 height 10
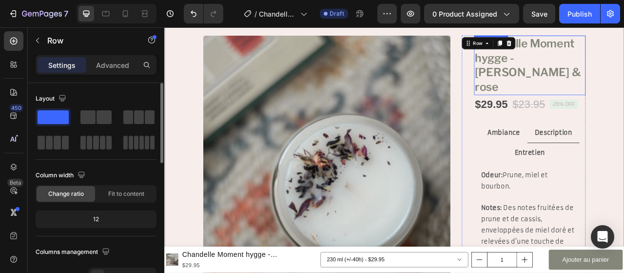
click at [567, 72] on h1 "Chandelle Moment hygge - [PERSON_NAME] & rose" at bounding box center [629, 76] width 142 height 76
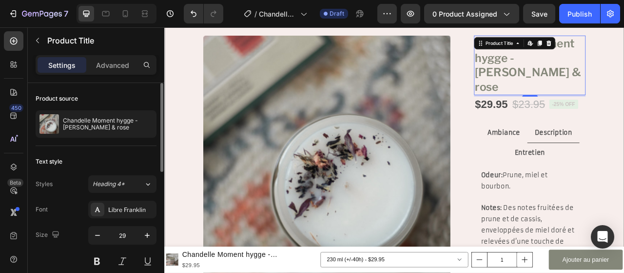
click at [569, 80] on h1 "Chandelle Moment hygge - [PERSON_NAME] & rose" at bounding box center [629, 76] width 142 height 76
click at [566, 82] on h1 "Chandelle Moment hygge - [PERSON_NAME] & rose" at bounding box center [629, 76] width 142 height 76
click at [624, 69] on h1 "Chandelle Moment hygge - [PERSON_NAME] & rose" at bounding box center [629, 76] width 142 height 76
click at [572, 85] on h1 "Chandelle Moment hygge - [PERSON_NAME] & rose" at bounding box center [629, 76] width 142 height 76
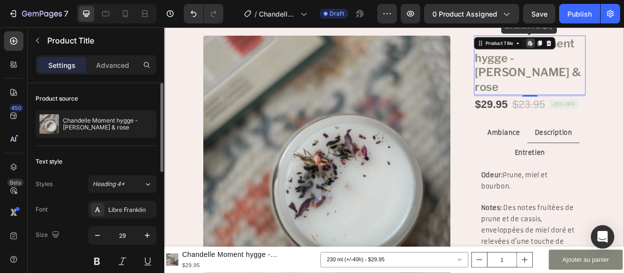
click at [572, 84] on h1 "Chandelle Moment hygge - [PERSON_NAME] & rose" at bounding box center [629, 76] width 142 height 76
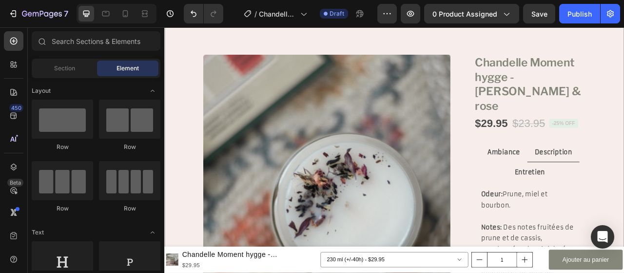
scroll to position [0, 0]
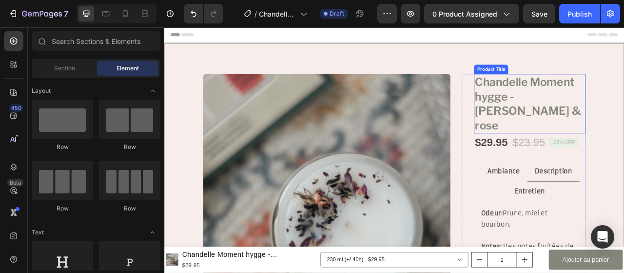
click at [624, 106] on h1 "Chandelle Moment hygge - [PERSON_NAME] & rose" at bounding box center [629, 125] width 142 height 76
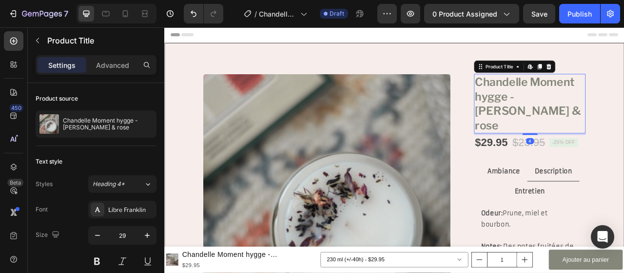
click at [577, 129] on h1 "Chandelle Moment hygge - [PERSON_NAME] & rose" at bounding box center [629, 125] width 142 height 76
click at [567, 114] on h1 "Chandelle Moment hygge - [PERSON_NAME] & rose" at bounding box center [629, 125] width 142 height 76
click at [434, 204] on img at bounding box center [371, 244] width 315 height 315
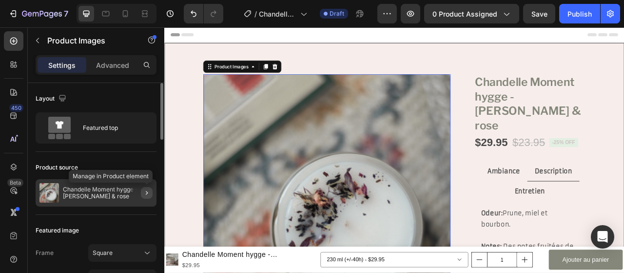
click at [149, 194] on icon "button" at bounding box center [147, 193] width 8 height 8
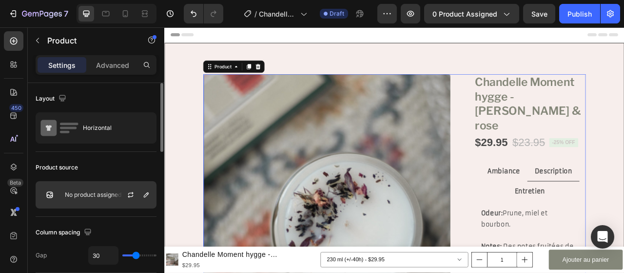
click at [108, 196] on p "No product assigned" at bounding box center [93, 194] width 57 height 7
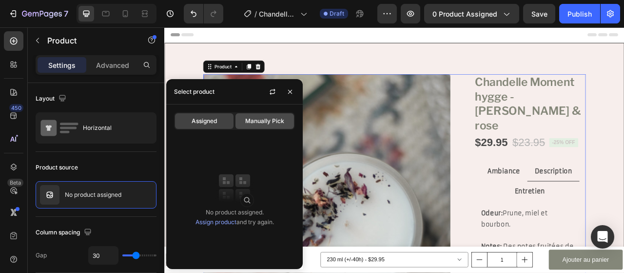
click at [257, 123] on span "Manually Pick" at bounding box center [264, 121] width 39 height 9
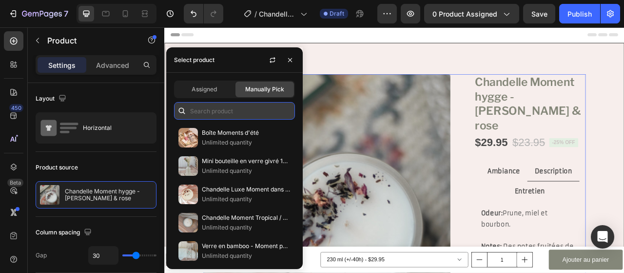
click at [242, 109] on input "text" at bounding box center [234, 111] width 121 height 18
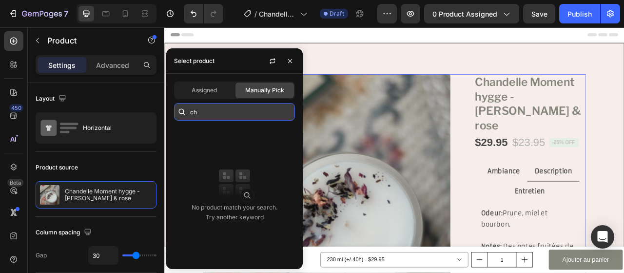
type input "c"
click at [271, 113] on input "moment ch" at bounding box center [234, 112] width 121 height 18
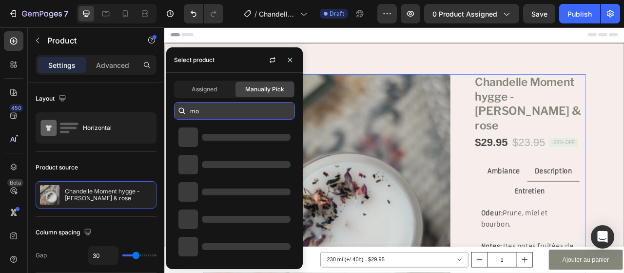
type input "m"
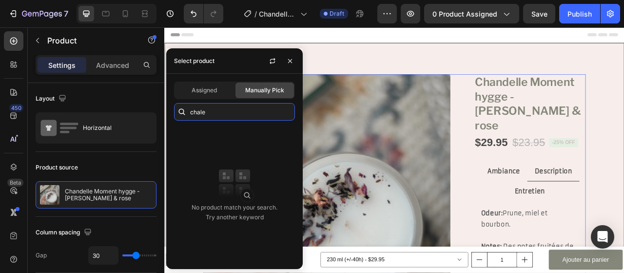
type input "chale"
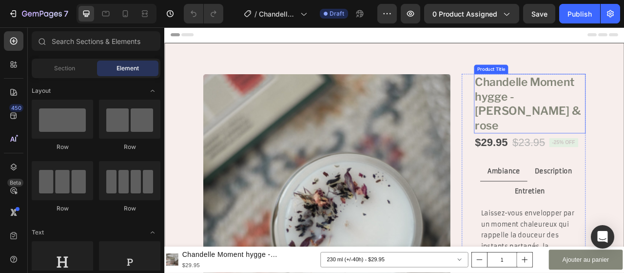
click at [624, 118] on h1 "Chandelle Moment hygge - [PERSON_NAME] & rose" at bounding box center [629, 125] width 142 height 76
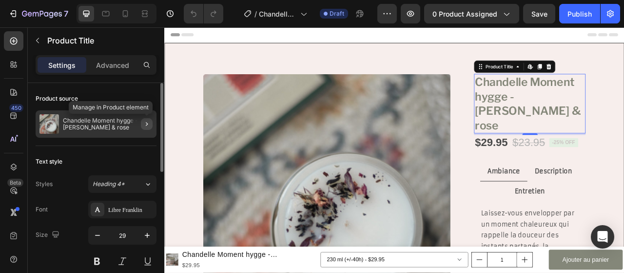
click at [148, 124] on icon "button" at bounding box center [147, 124] width 8 height 8
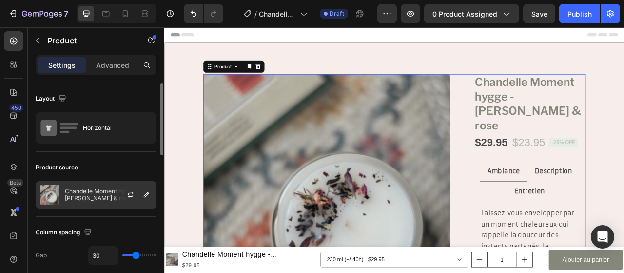
click at [104, 189] on p "Chandelle Moment hygge - [PERSON_NAME] & rose" at bounding box center [108, 195] width 87 height 14
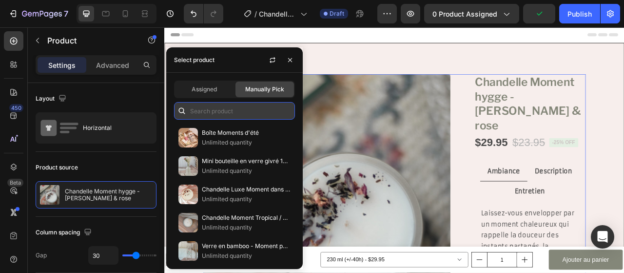
click at [252, 114] on input "text" at bounding box center [234, 111] width 121 height 18
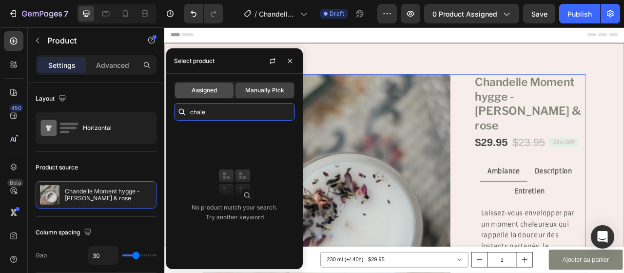
type input "chale"
click at [211, 91] on span "Assigned" at bounding box center [204, 90] width 25 height 9
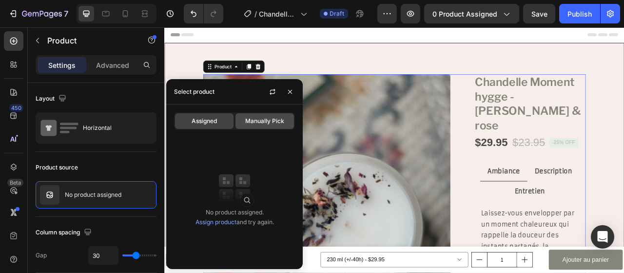
click at [264, 127] on div "Manually Pick" at bounding box center [265, 121] width 59 height 16
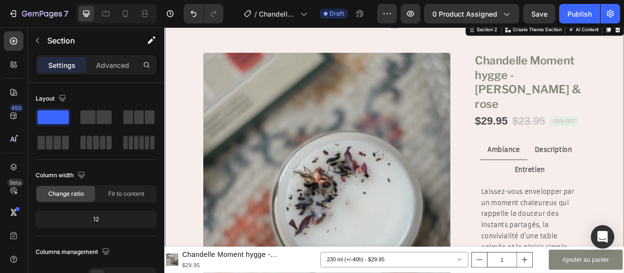
scroll to position [49, 0]
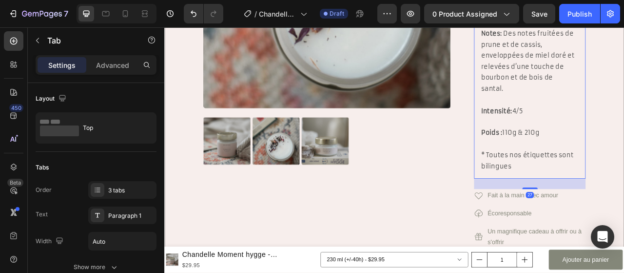
scroll to position [293, 0]
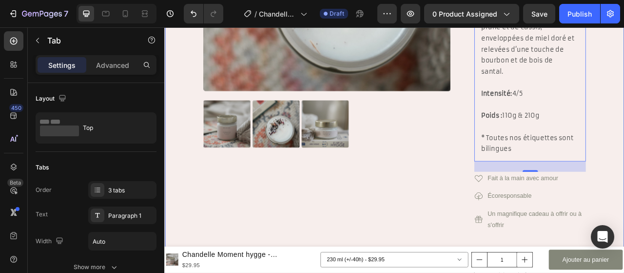
click at [624, 186] on div "Product Images Chandelle Moment hygge - [PERSON_NAME] & rose Product Title $29.…" at bounding box center [456, 136] width 585 height 762
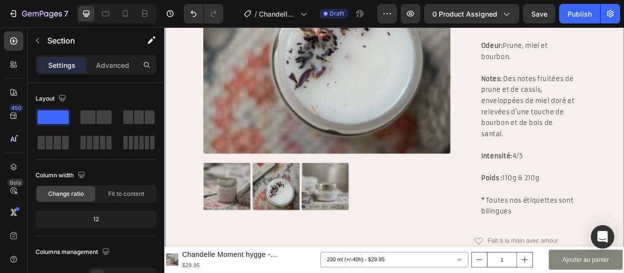
scroll to position [195, 0]
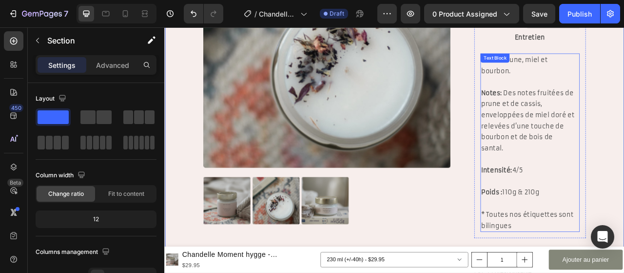
click at [612, 188] on p "Intensité: 4/5" at bounding box center [629, 202] width 124 height 28
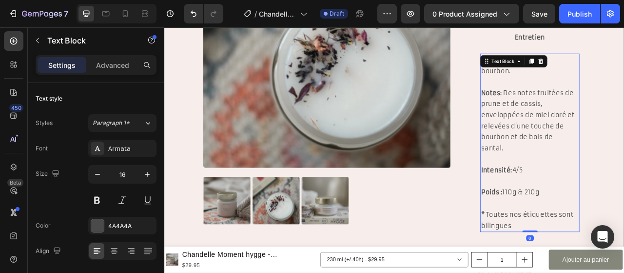
click at [607, 188] on p "Intensité: 4/5" at bounding box center [629, 202] width 124 height 28
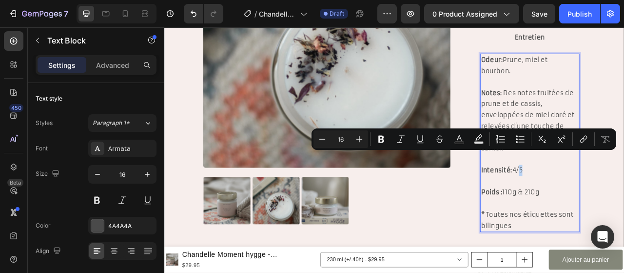
click at [609, 188] on p "Intensité: 4/5" at bounding box center [629, 202] width 124 height 28
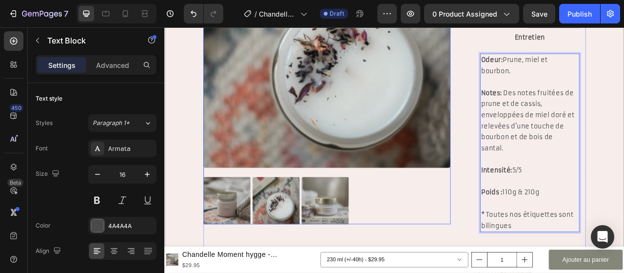
click at [471, 252] on div at bounding box center [371, 248] width 315 height 60
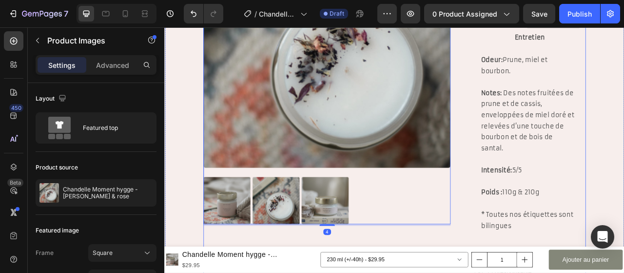
click at [536, 267] on div "Product Images 4 Chandelle Moment hygge - Earl grey & rose Product Title $29.95…" at bounding box center [457, 237] width 487 height 691
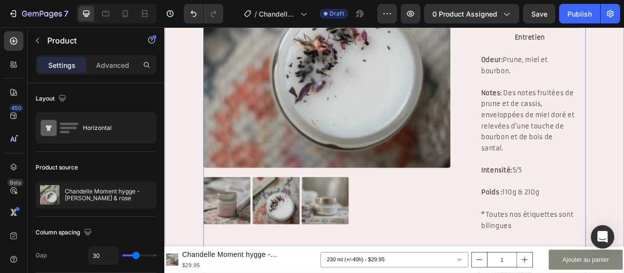
scroll to position [0, 0]
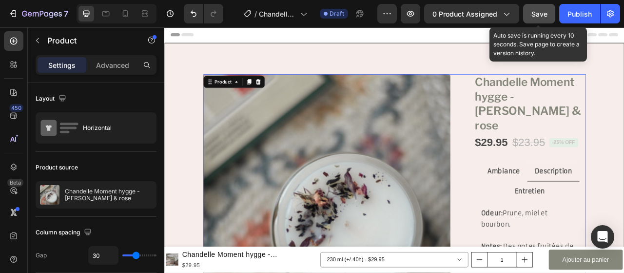
click at [549, 14] on button "Save" at bounding box center [539, 14] width 32 height 20
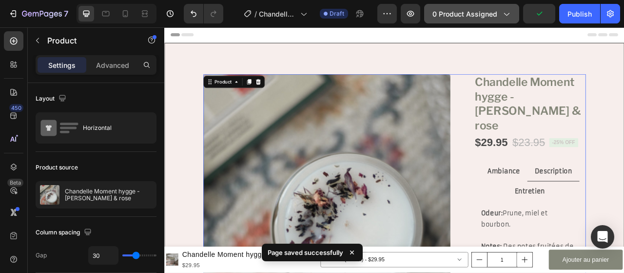
click at [485, 13] on span "0 product assigned" at bounding box center [465, 14] width 65 height 10
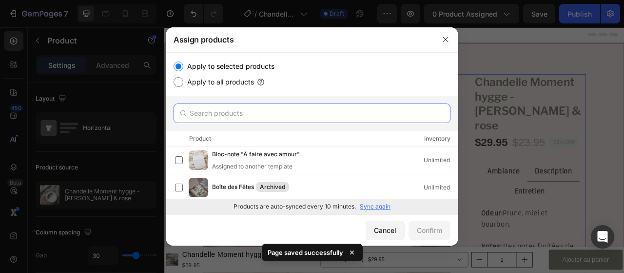
click at [295, 110] on input "text" at bounding box center [312, 113] width 277 height 20
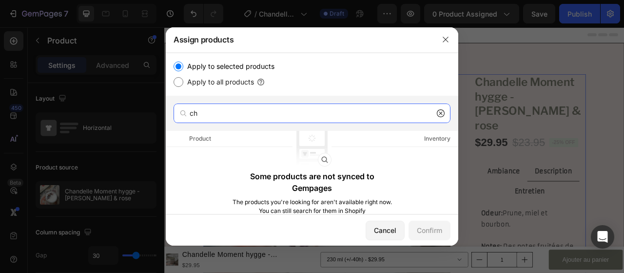
type input "c"
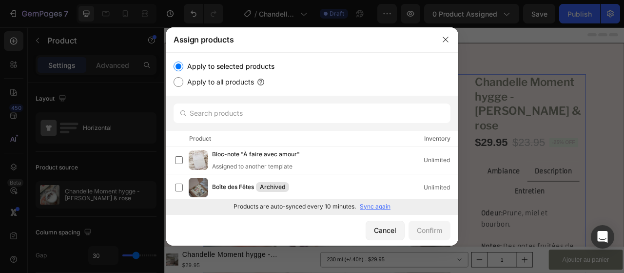
click at [482, 46] on div at bounding box center [312, 136] width 624 height 273
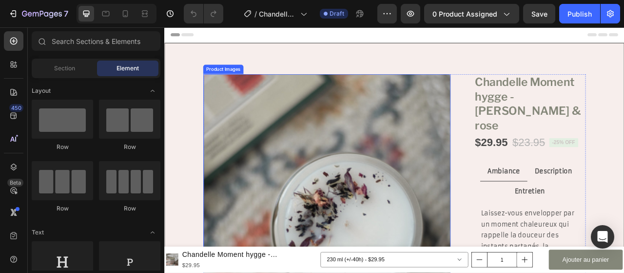
click at [455, 173] on img at bounding box center [371, 244] width 315 height 315
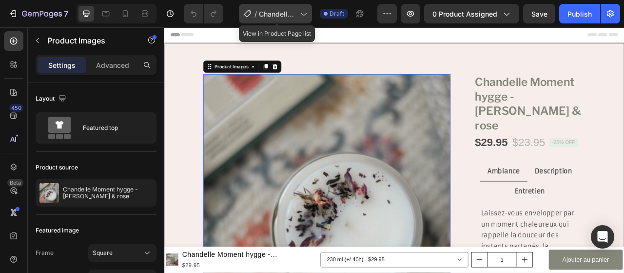
click at [279, 14] on span "Chandelle Moment chaleureux" at bounding box center [278, 14] width 38 height 10
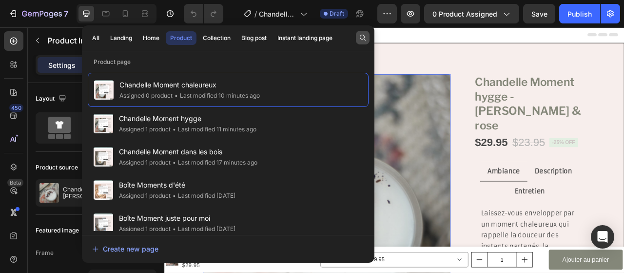
click at [364, 41] on icon "button" at bounding box center [363, 38] width 8 height 8
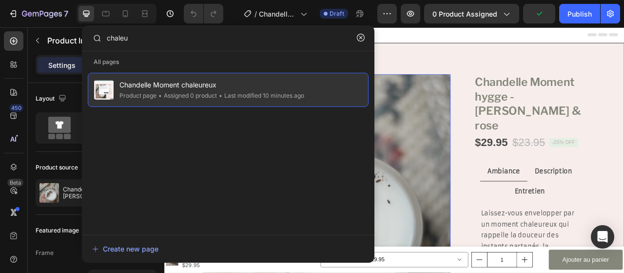
type input "chaleu"
click at [250, 98] on div "• Last modified 10 minutes ago" at bounding box center [260, 96] width 87 height 10
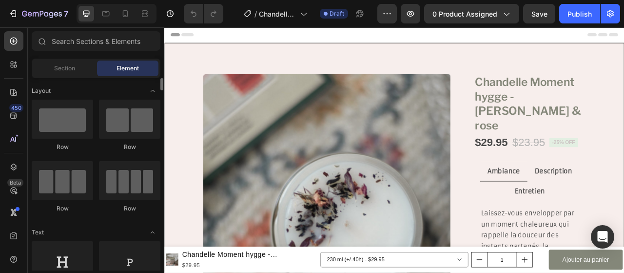
scroll to position [146, 0]
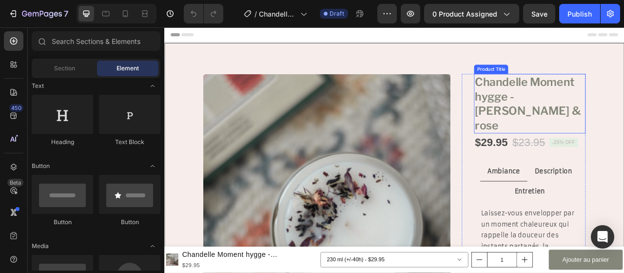
click at [620, 102] on h1 "Chandelle Moment hygge - [PERSON_NAME] & rose" at bounding box center [629, 125] width 142 height 76
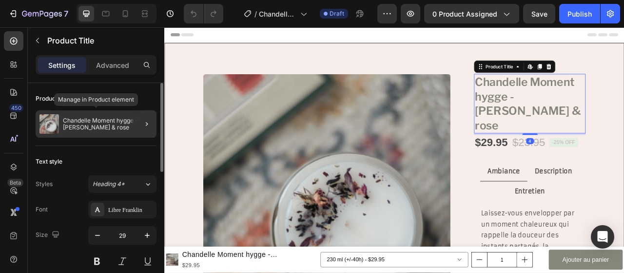
click at [55, 120] on img at bounding box center [49, 124] width 20 height 20
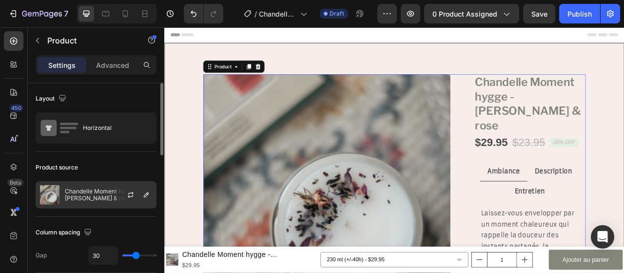
click at [96, 197] on p "Chandelle Moment hygge - [PERSON_NAME] & rose" at bounding box center [108, 195] width 87 height 14
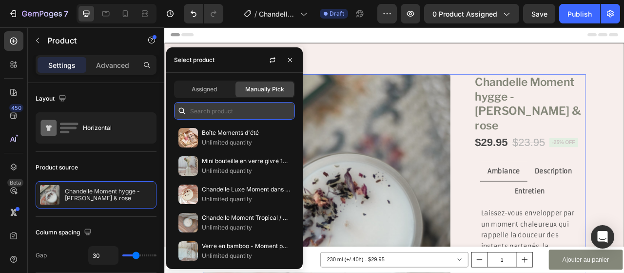
click at [266, 106] on input "text" at bounding box center [234, 111] width 121 height 18
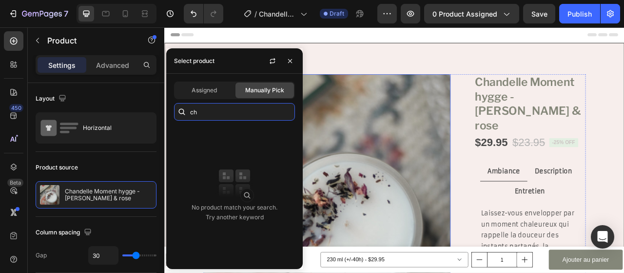
type input "c"
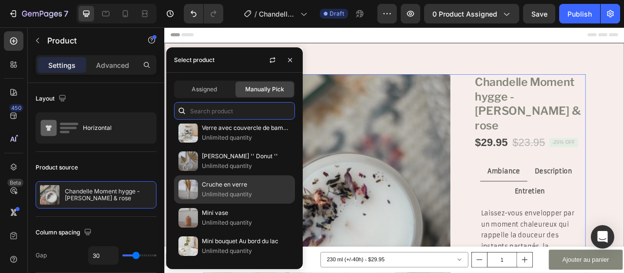
scroll to position [0, 0]
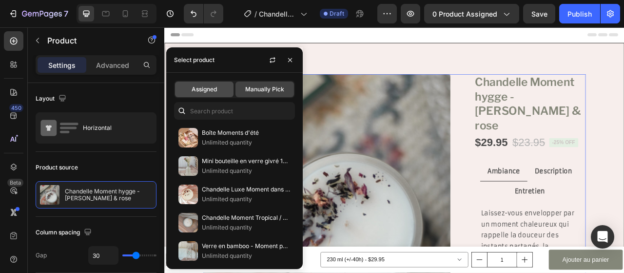
click at [219, 93] on div "Assigned" at bounding box center [204, 89] width 59 height 16
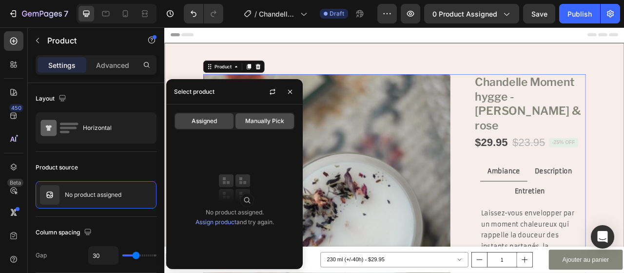
click at [268, 118] on span "Manually Pick" at bounding box center [264, 121] width 39 height 9
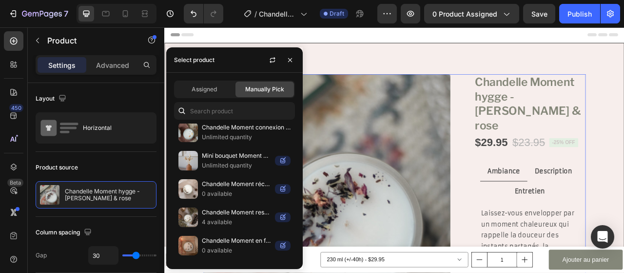
scroll to position [1278, 0]
